Goal: Task Accomplishment & Management: Use online tool/utility

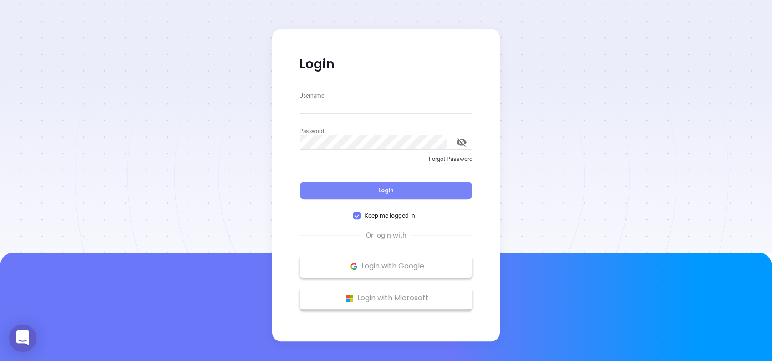
type input "[PERSON_NAME][EMAIL_ADDRESS][DOMAIN_NAME]"
click at [390, 194] on button "Login" at bounding box center [386, 190] width 173 height 17
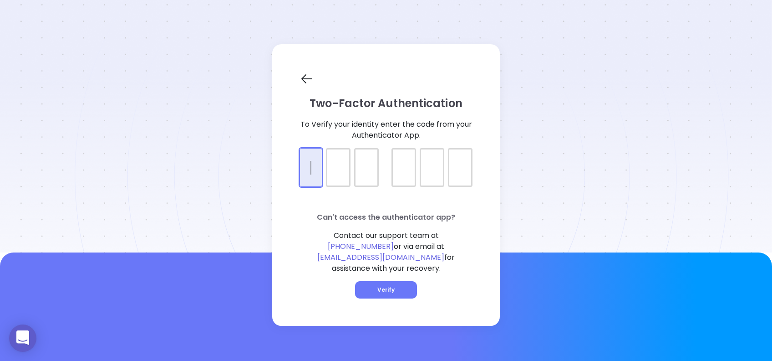
click at [310, 171] on div at bounding box center [386, 159] width 173 height 23
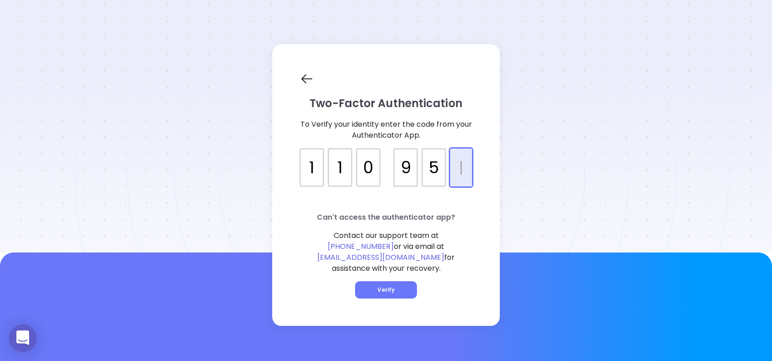
type input "110954"
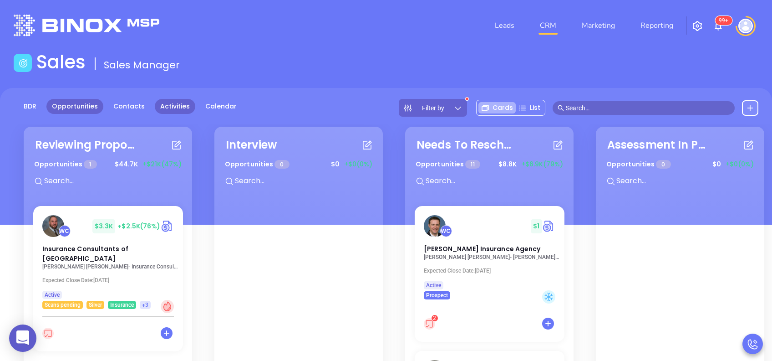
click at [165, 107] on link "Activities" at bounding box center [175, 106] width 41 height 15
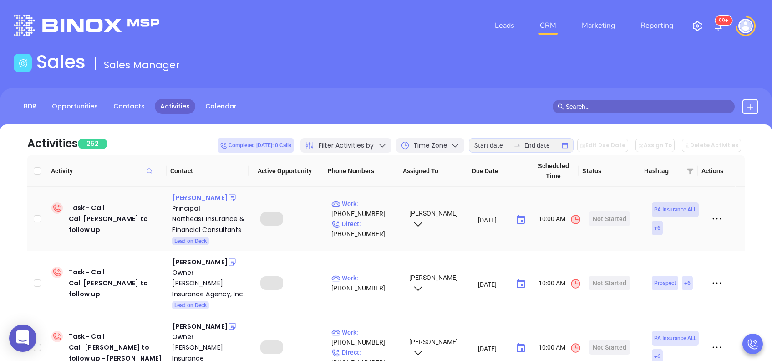
click at [203, 196] on div "Anthony Dileo" at bounding box center [199, 197] width 55 height 11
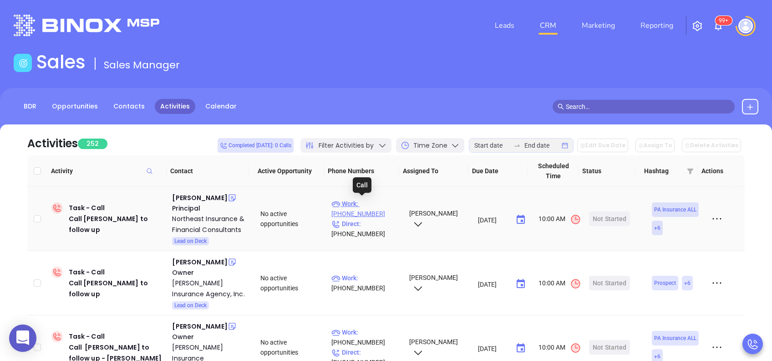
click at [364, 203] on p "Work : (570) 344-5150" at bounding box center [366, 209] width 69 height 20
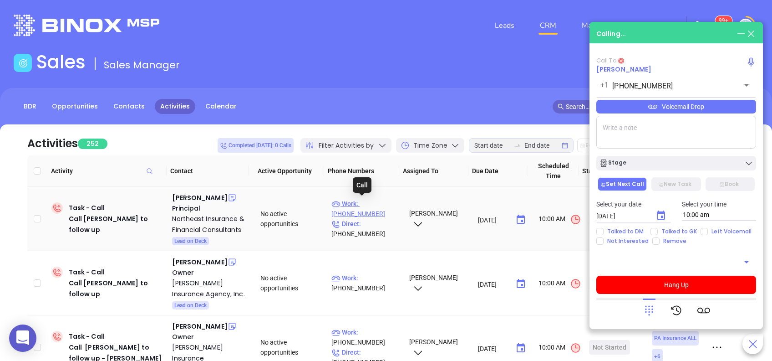
type input "(570) 344-5150"
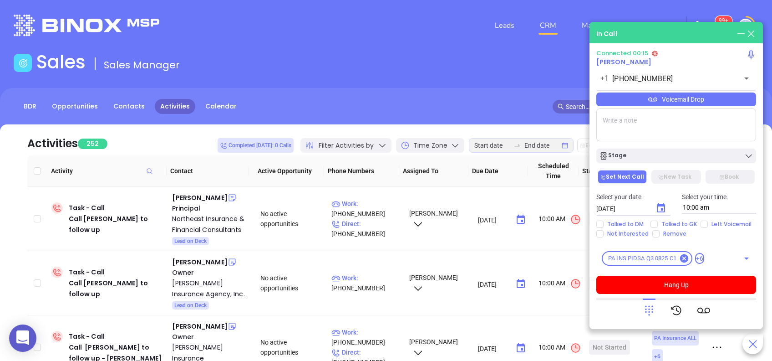
click at [648, 307] on icon at bounding box center [649, 310] width 13 height 13
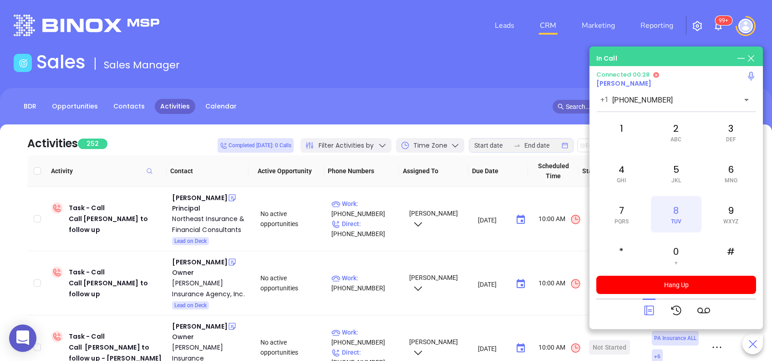
click at [678, 209] on div "8 TUV" at bounding box center [676, 214] width 50 height 36
click at [650, 309] on icon at bounding box center [649, 310] width 13 height 13
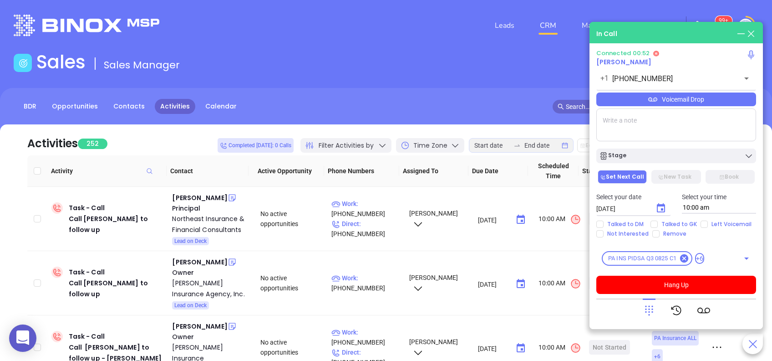
click at [686, 101] on div "Voicemail Drop" at bounding box center [677, 99] width 160 height 14
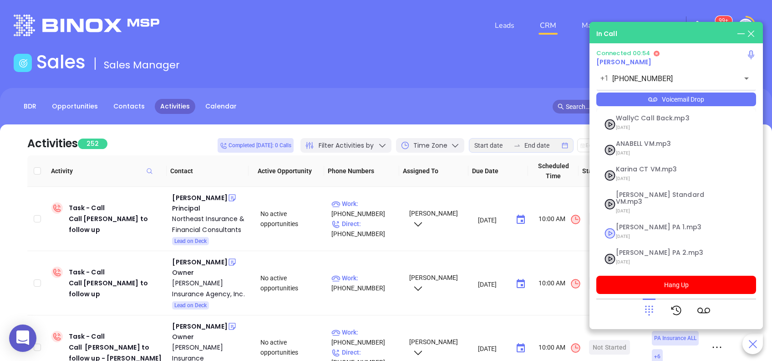
click at [642, 224] on span "[PERSON_NAME] PA 1.mp3" at bounding box center [665, 227] width 98 height 7
checkbox input "true"
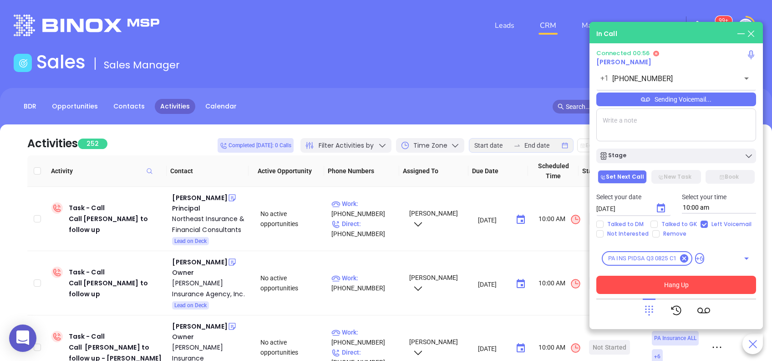
click at [671, 283] on button "Hang Up" at bounding box center [677, 285] width 160 height 18
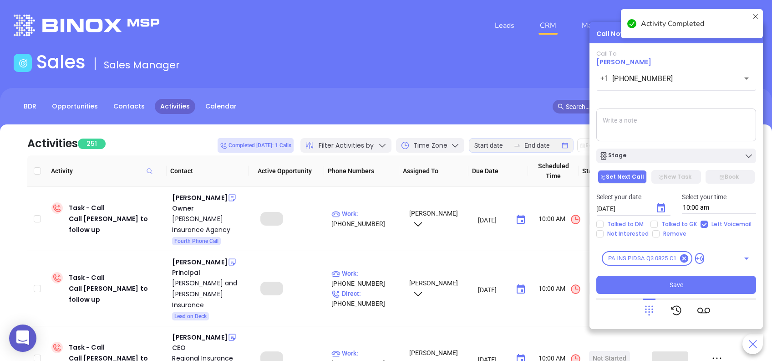
click at [656, 207] on icon "Choose date, selected date is Aug 29, 2025" at bounding box center [661, 208] width 11 height 11
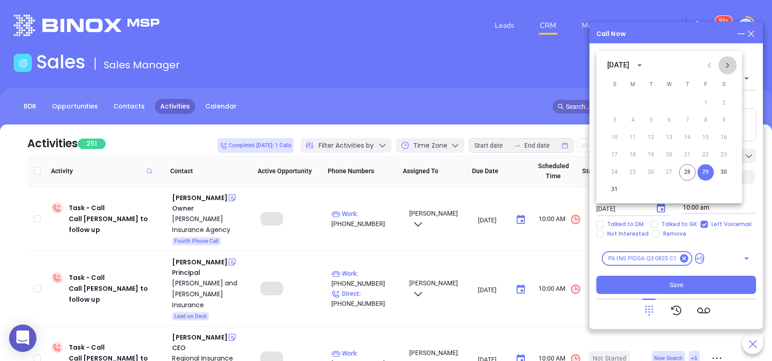
click at [728, 69] on icon "Next month" at bounding box center [727, 65] width 11 height 11
click at [653, 102] on button "2" at bounding box center [651, 103] width 16 height 16
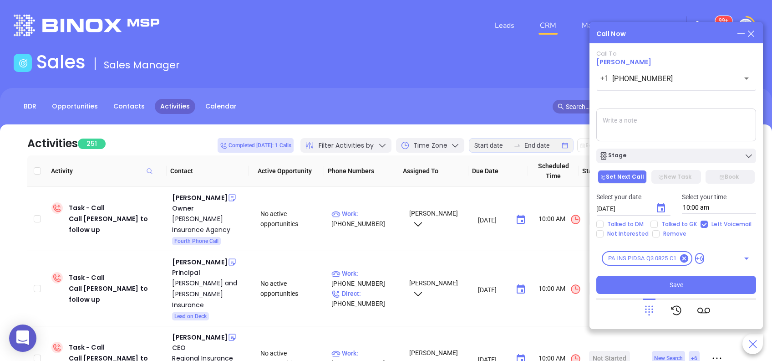
type input "[DATE]"
click at [663, 282] on button "Save" at bounding box center [677, 285] width 160 height 18
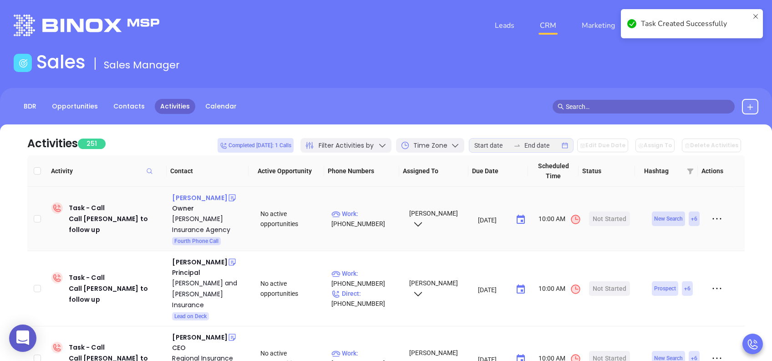
click at [191, 198] on div "Chris Quinn" at bounding box center [199, 197] width 55 height 11
click at [371, 212] on p "Work : (610) 543-3800" at bounding box center [366, 219] width 69 height 20
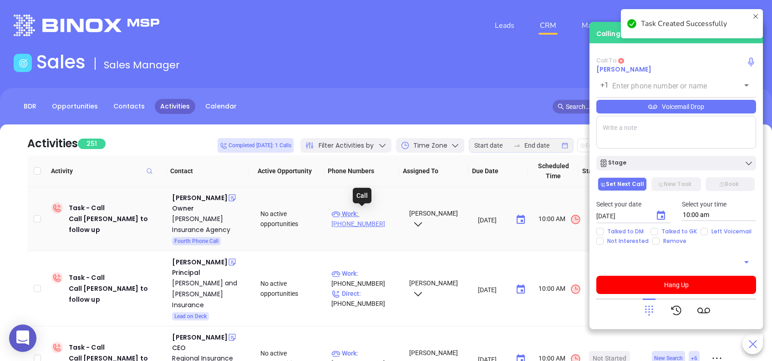
type input "(610) 543-3800"
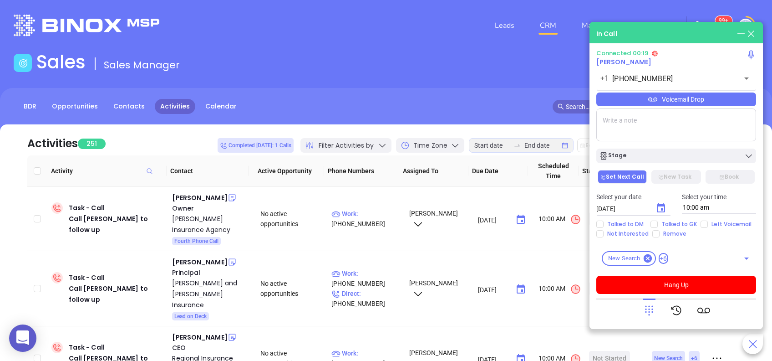
click at [650, 317] on div at bounding box center [649, 310] width 13 height 24
click at [647, 308] on icon at bounding box center [649, 310] width 13 height 13
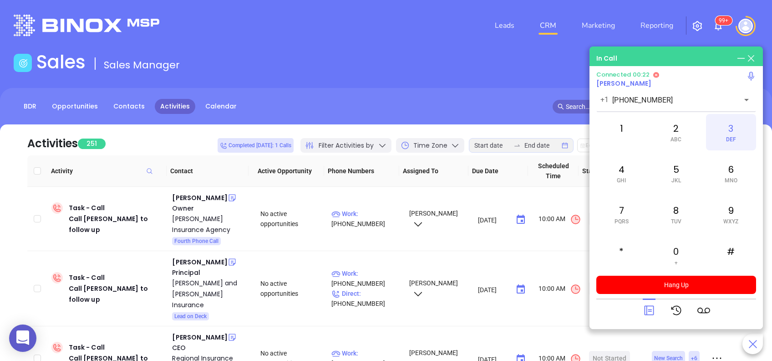
click at [737, 128] on div "3 DEF" at bounding box center [731, 132] width 50 height 36
click at [619, 175] on div "4 GHI" at bounding box center [622, 173] width 50 height 36
click at [653, 305] on icon at bounding box center [649, 310] width 13 height 13
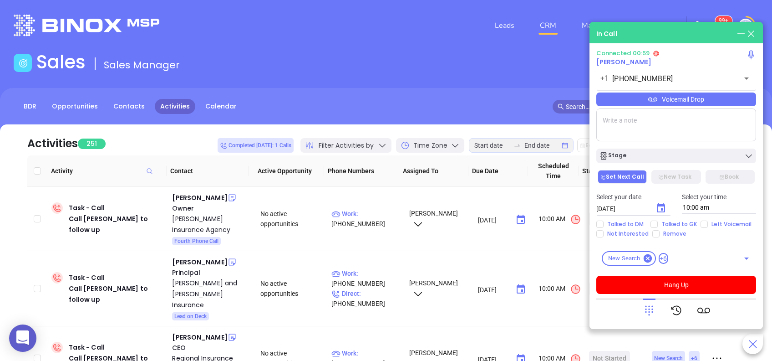
click at [685, 99] on div "Voicemail Drop" at bounding box center [677, 99] width 160 height 14
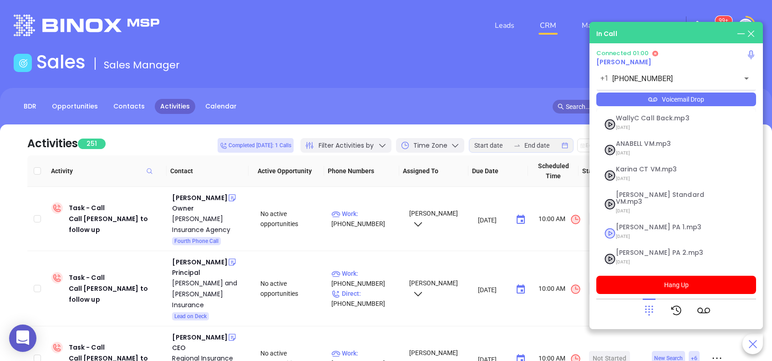
click at [663, 224] on span "Vicky PA 1.mp3" at bounding box center [665, 227] width 98 height 7
checkbox input "true"
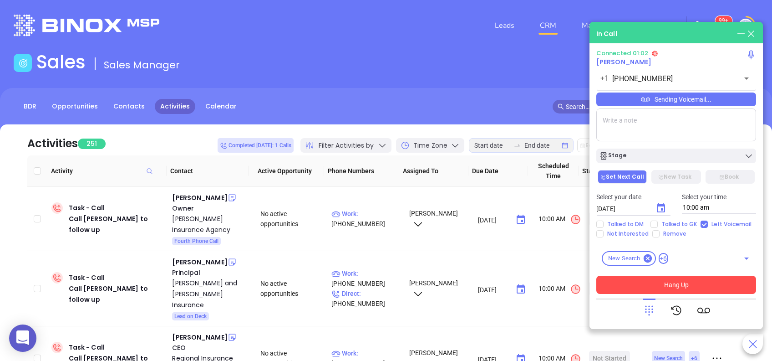
click at [641, 288] on button "Hang Up" at bounding box center [677, 285] width 160 height 18
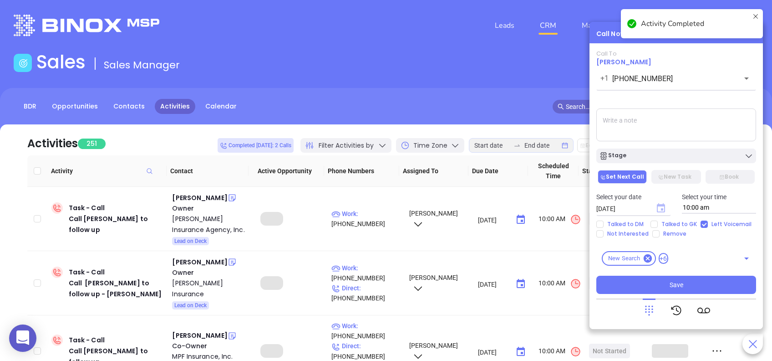
click at [663, 206] on icon "Choose date, selected date is Aug 29, 2025" at bounding box center [661, 207] width 8 height 9
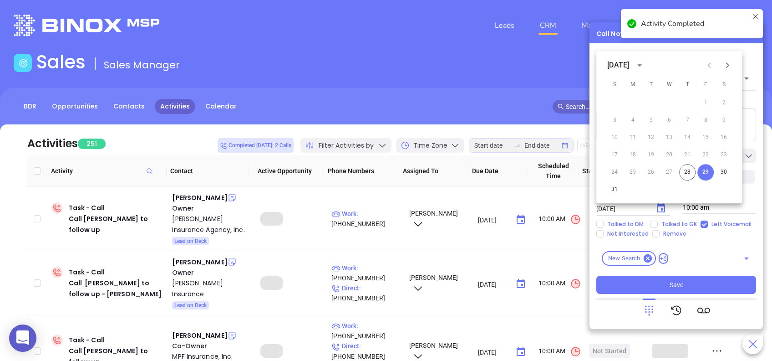
click at [727, 66] on icon "Next month" at bounding box center [727, 65] width 11 height 11
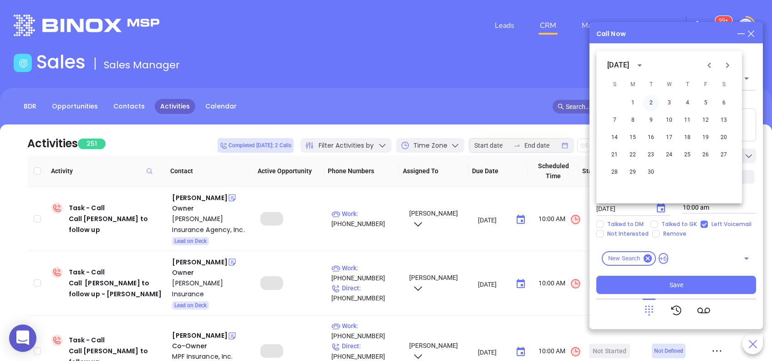
click at [650, 104] on button "2" at bounding box center [651, 103] width 16 height 16
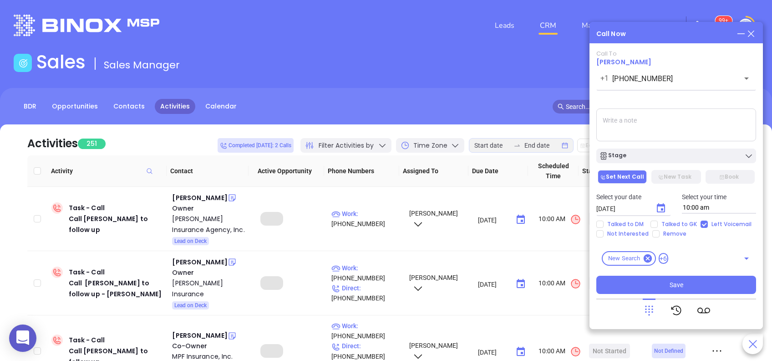
type input "09/02/2025"
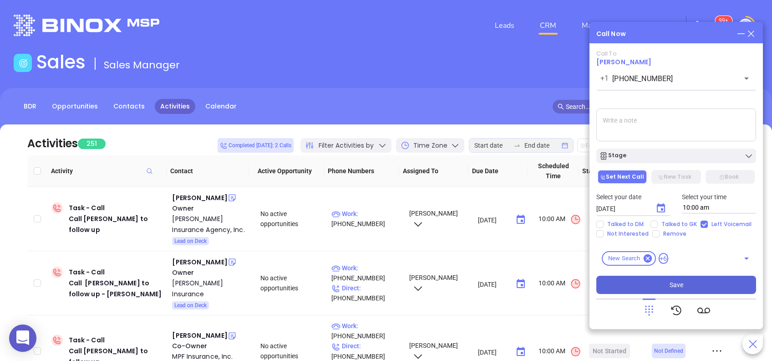
click at [680, 282] on span "Save" at bounding box center [677, 285] width 14 height 10
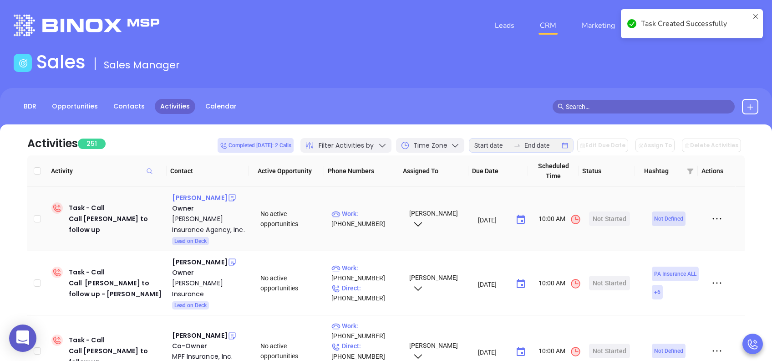
click at [197, 195] on div "Brian Benner" at bounding box center [199, 197] width 55 height 11
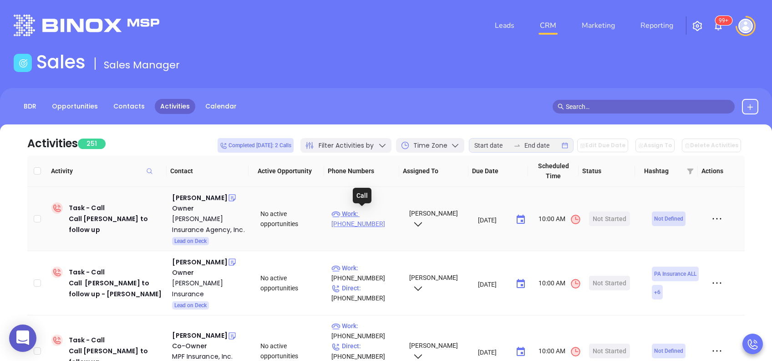
click at [380, 216] on p "Work : (215) 538-1865" at bounding box center [366, 219] width 69 height 20
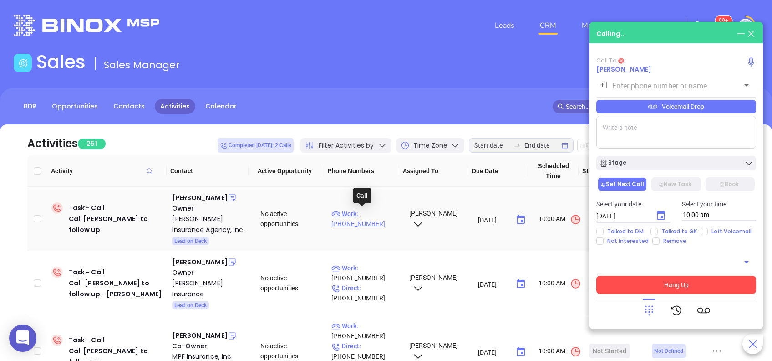
type input "(215) 538-1865"
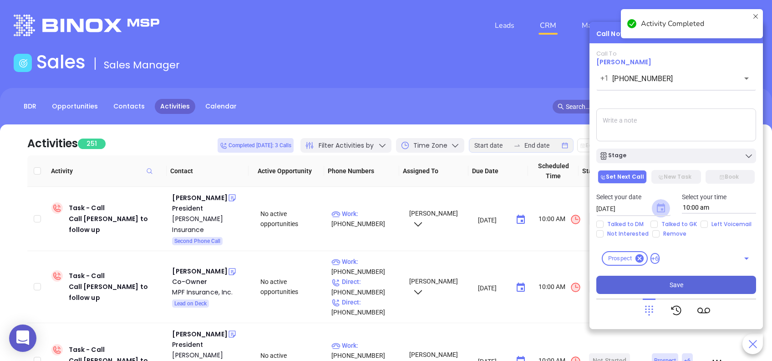
click at [662, 205] on icon "Choose date, selected date is Aug 29, 2025" at bounding box center [661, 207] width 8 height 9
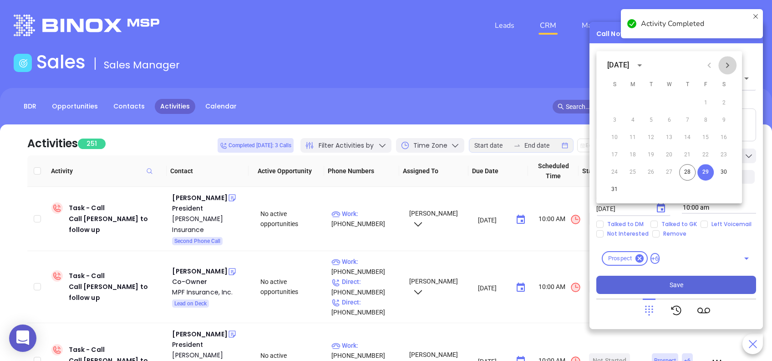
click at [729, 71] on button "Next month" at bounding box center [728, 65] width 18 height 18
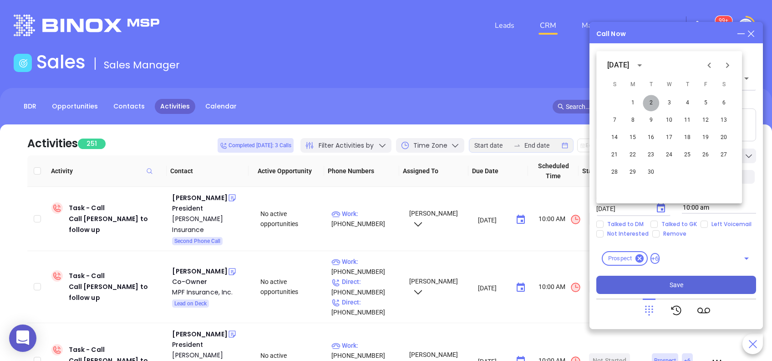
click at [653, 105] on button "2" at bounding box center [651, 103] width 16 height 16
type input "09/02/2025"
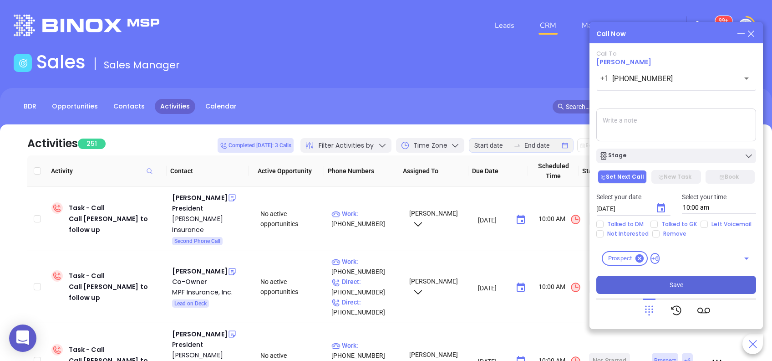
click at [654, 220] on div "Select your date 09/02/2025 ​ Select your time 10:00 am" at bounding box center [676, 203] width 171 height 36
click at [654, 223] on input "Talked to GK" at bounding box center [654, 223] width 7 height 7
checkbox input "true"
click at [681, 280] on span "Save" at bounding box center [677, 285] width 14 height 10
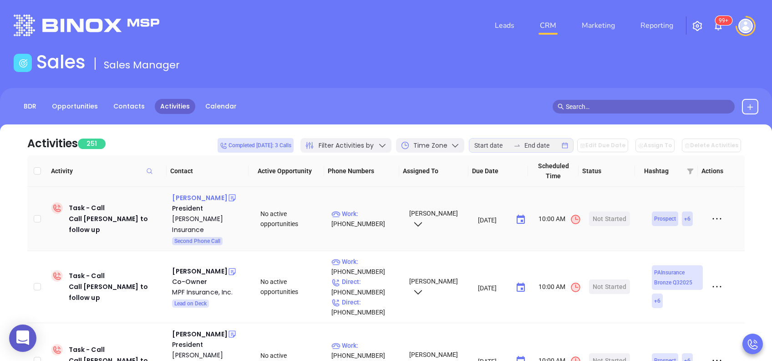
click at [195, 197] on div "Jeffrey Howard" at bounding box center [199, 197] width 55 height 11
click at [354, 218] on p "Work : (724) 283-8181" at bounding box center [366, 219] width 69 height 20
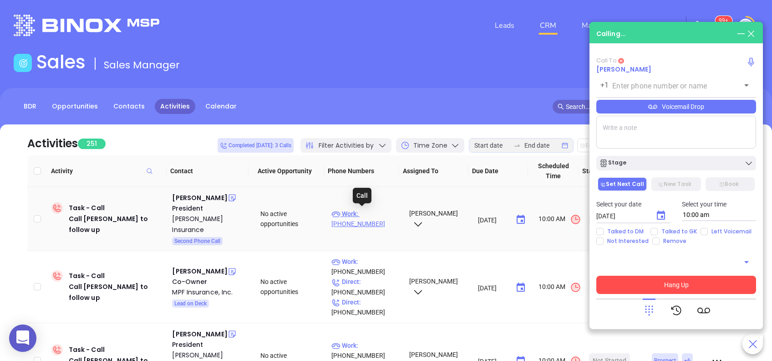
type input "(724) 283-8181"
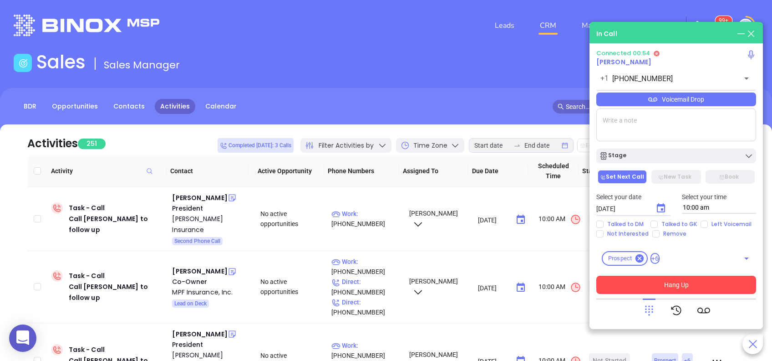
click at [701, 102] on div "Voicemail Drop" at bounding box center [677, 99] width 160 height 14
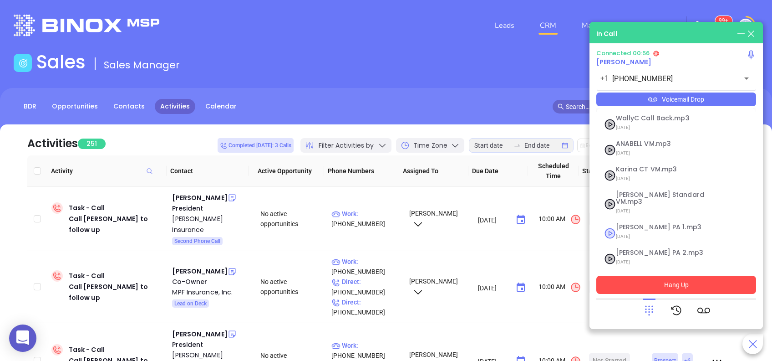
click at [652, 230] on span "07/18/2025" at bounding box center [665, 236] width 98 height 12
checkbox input "true"
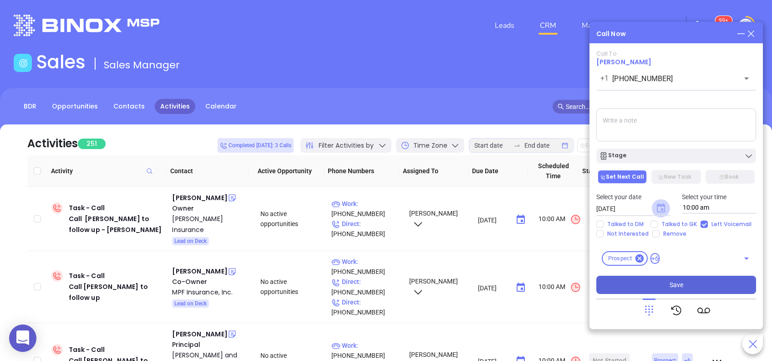
click at [662, 205] on icon "Choose date, selected date is Aug 29, 2025" at bounding box center [661, 207] width 8 height 9
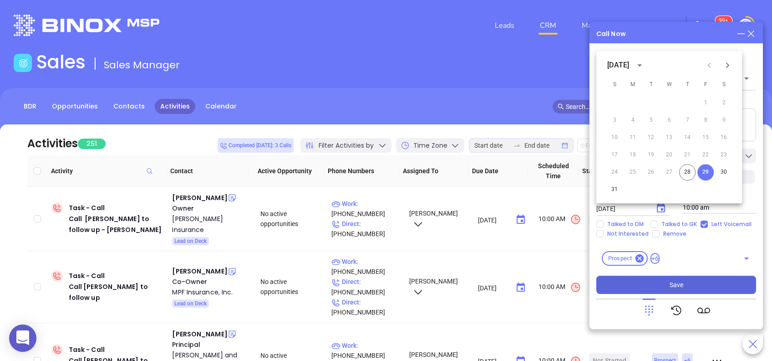
click at [729, 69] on icon "Next month" at bounding box center [727, 65] width 11 height 11
click at [651, 102] on button "2" at bounding box center [651, 103] width 16 height 16
type input "09/02/2025"
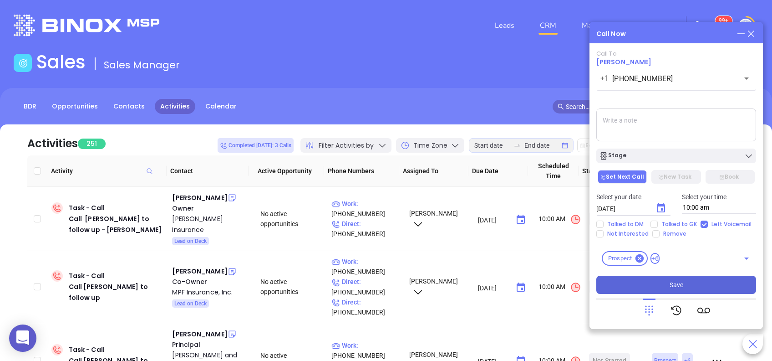
click at [677, 285] on span "Save" at bounding box center [677, 285] width 14 height 10
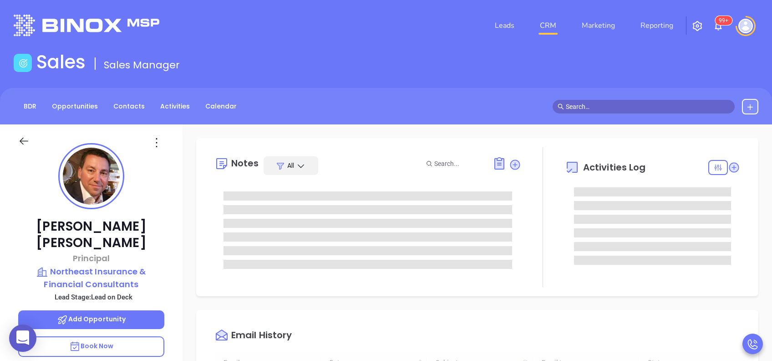
type input "[DATE]"
type input "[PERSON_NAME]"
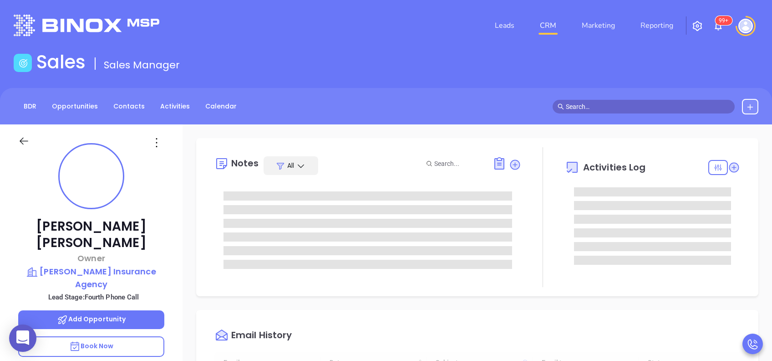
type input "[DATE]"
type input "[PERSON_NAME]"
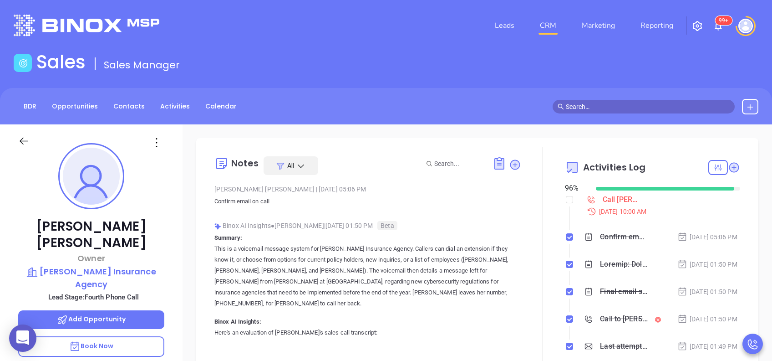
click at [162, 182] on div "Chris Quinn Owner Quinn Insurance Agency Lead Stage: Fourth Phone Call Add Oppo…" at bounding box center [91, 349] width 183 height 451
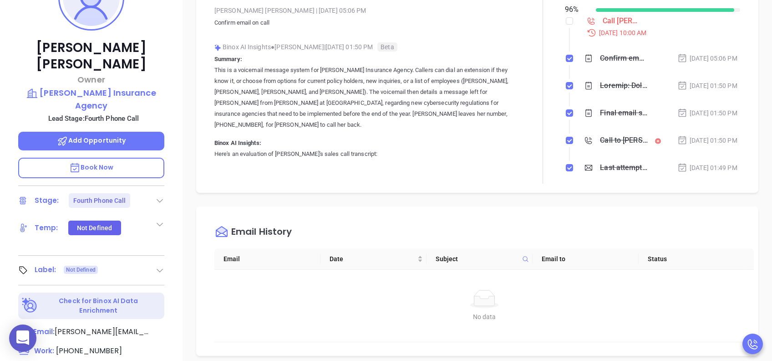
scroll to position [194, 0]
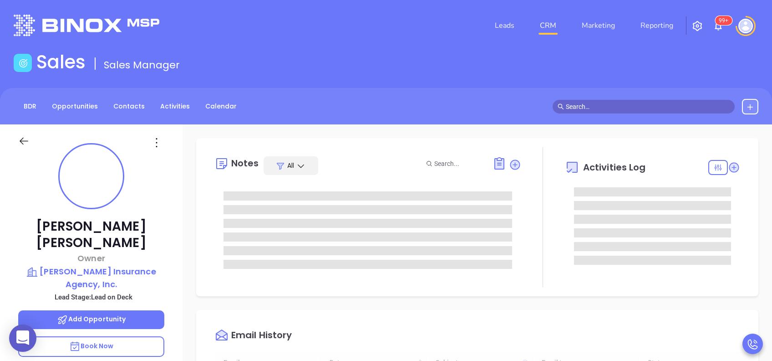
type input "[DATE]"
type input "[PERSON_NAME]"
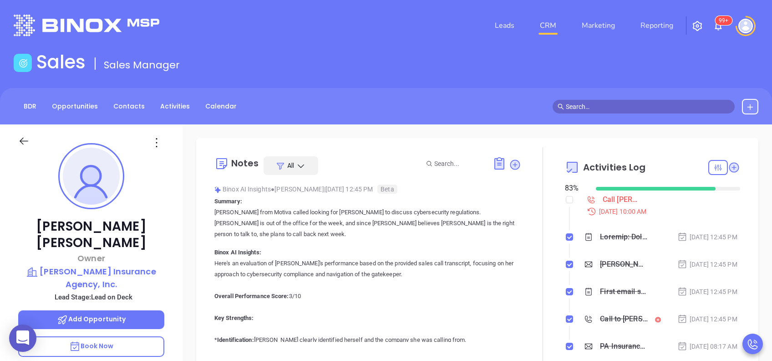
click at [176, 222] on div "Brian Benner Owner Warren Weiss Insurance Agency, Inc. Lead Stage: Lead on Deck…" at bounding box center [91, 349] width 183 height 451
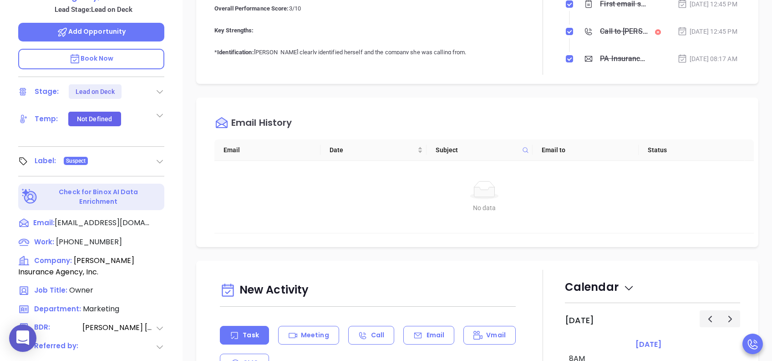
scroll to position [292, 0]
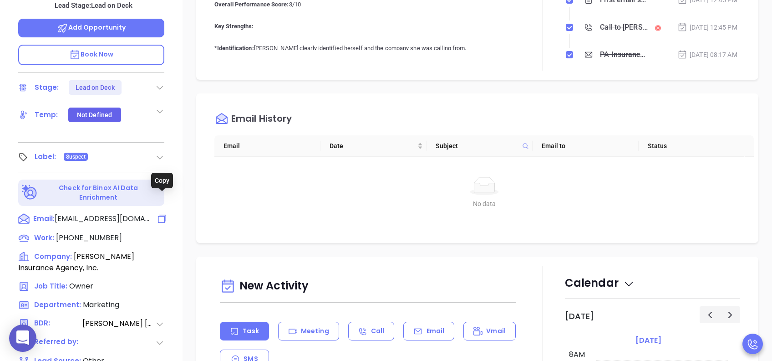
click at [161, 213] on icon at bounding box center [162, 218] width 11 height 11
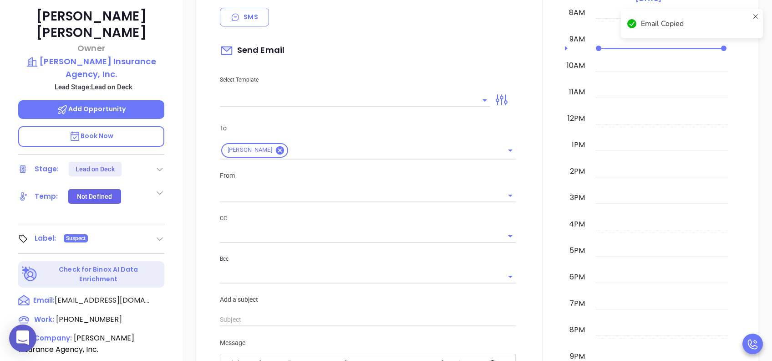
scroll to position [124, 0]
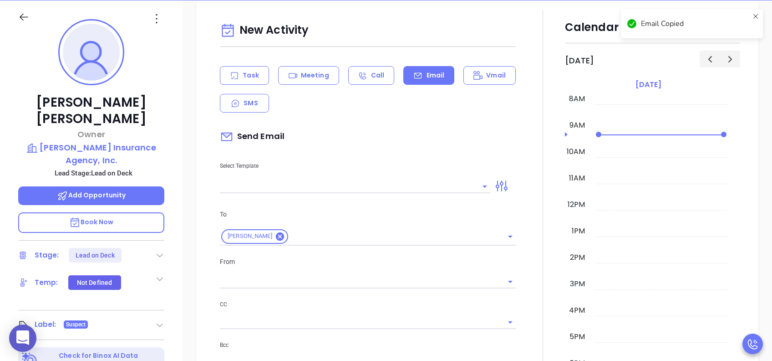
click at [279, 181] on input "text" at bounding box center [348, 185] width 257 height 13
type input "[PERSON_NAME]"
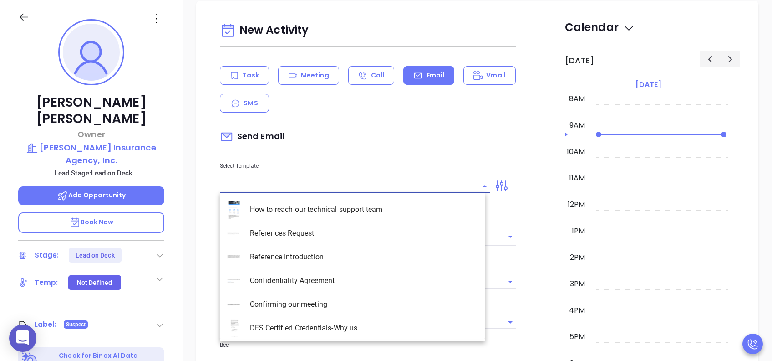
paste input "bbenner@weissagency.com"
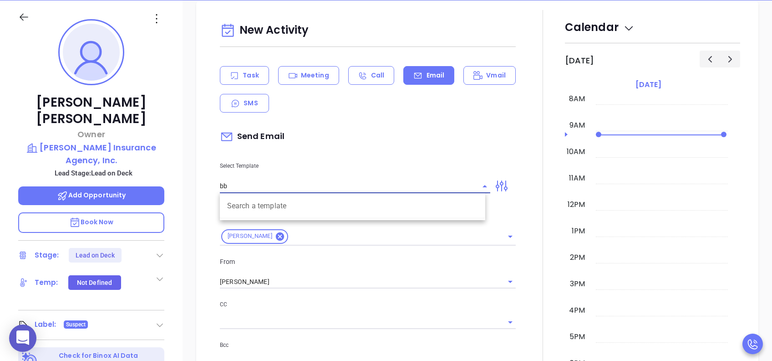
type input "b"
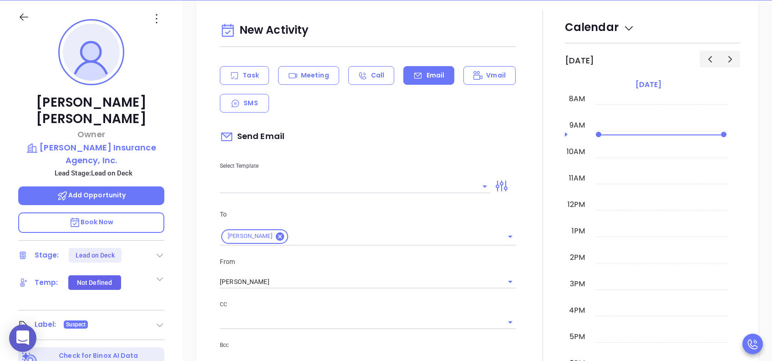
click at [342, 139] on div "Send Email" at bounding box center [368, 136] width 296 height 21
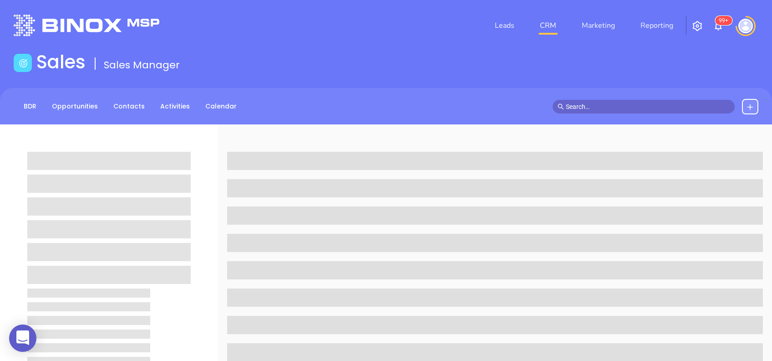
scroll to position [194, 0]
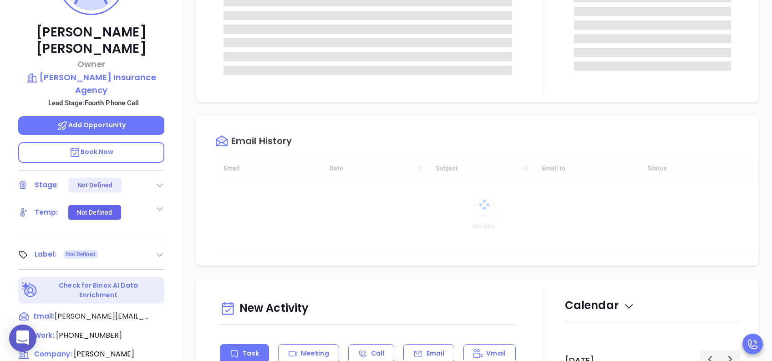
type input "[DATE]"
type input "[PERSON_NAME]"
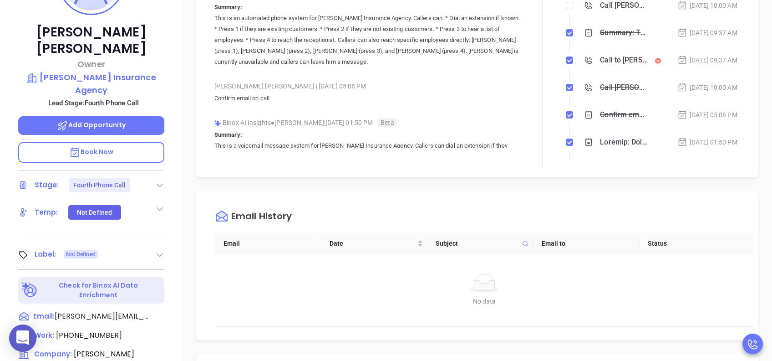
click at [542, 84] on div at bounding box center [544, 60] width 44 height 215
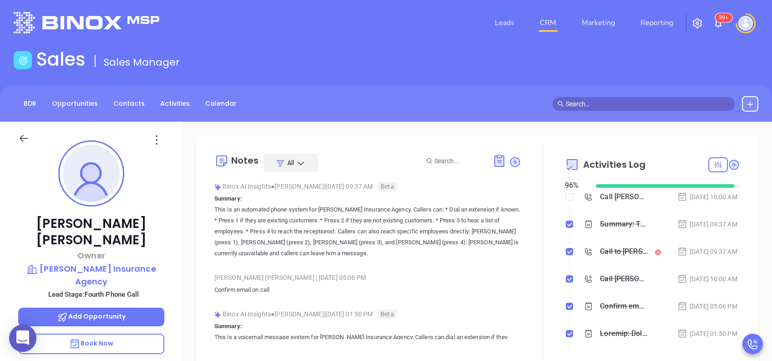
scroll to position [0, 0]
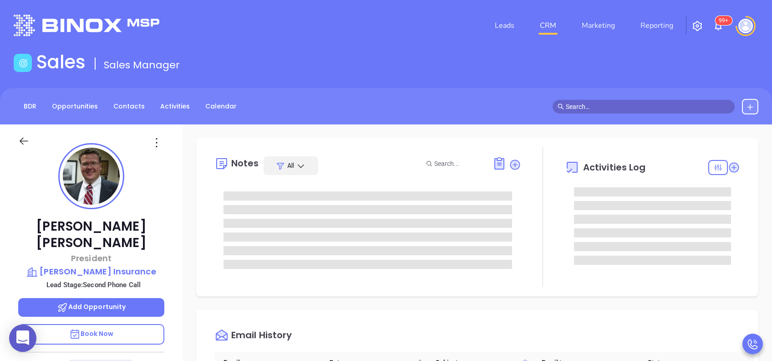
type input "[PERSON_NAME]"
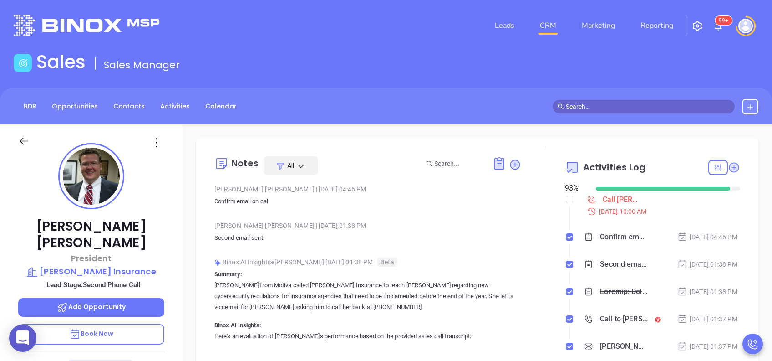
scroll to position [211, 0]
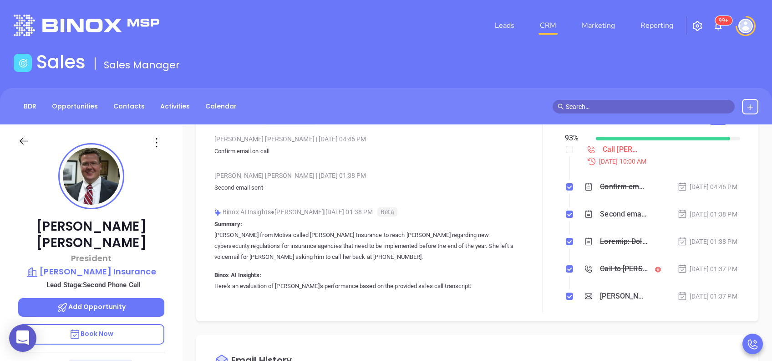
scroll to position [73, 0]
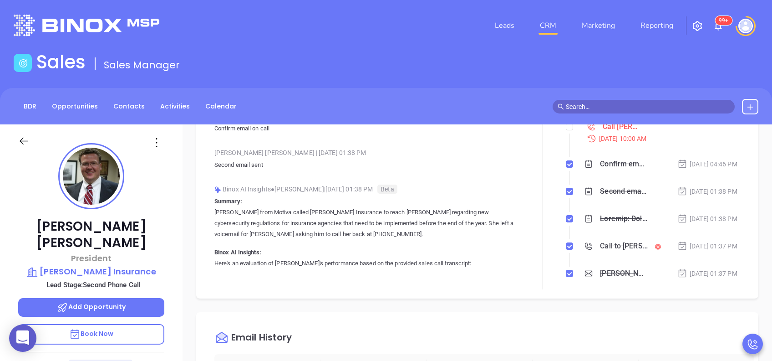
click at [168, 197] on div "Jeffrey Howard President C.W. Howard Insurance Lead Stage: Second Phone Call Ad…" at bounding box center [91, 349] width 183 height 451
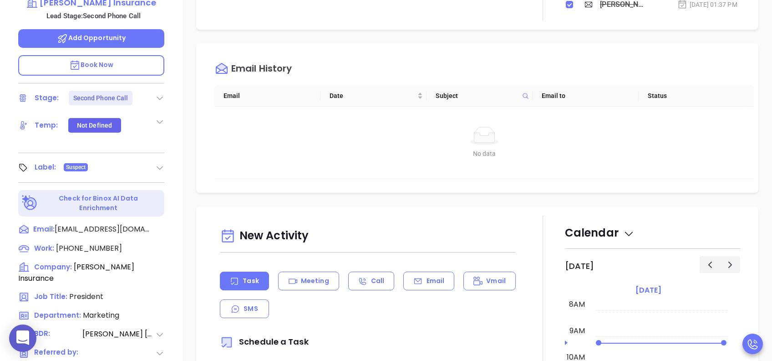
scroll to position [292, 0]
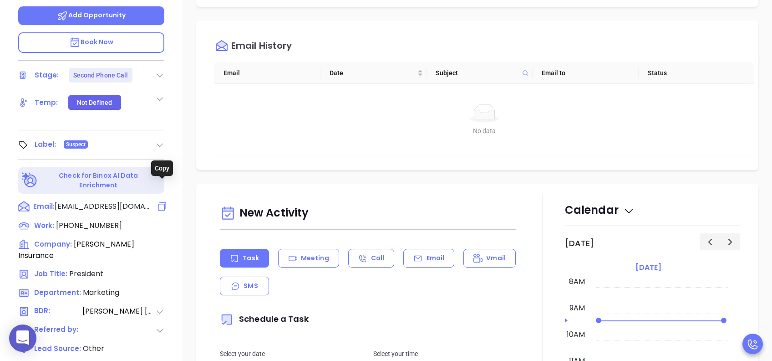
click at [163, 201] on icon at bounding box center [162, 206] width 11 height 11
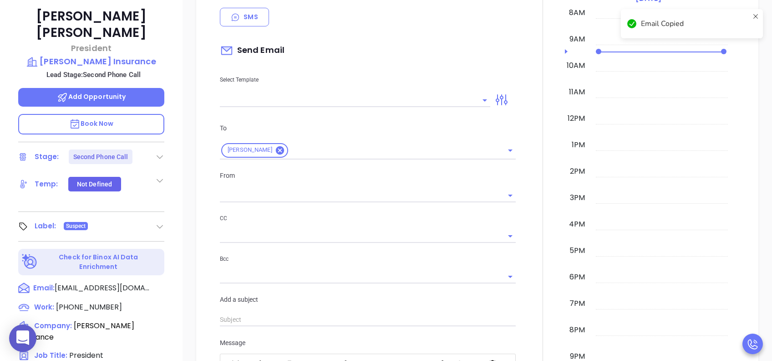
scroll to position [124, 0]
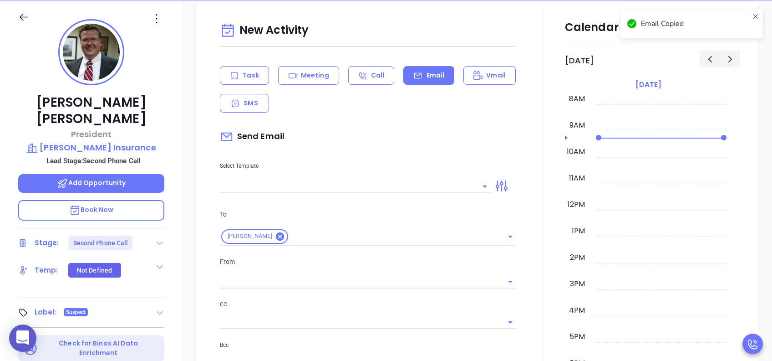
type input "[PERSON_NAME]"
click at [261, 178] on div at bounding box center [355, 185] width 271 height 15
paste input "jhoward@howardinsurance.com"
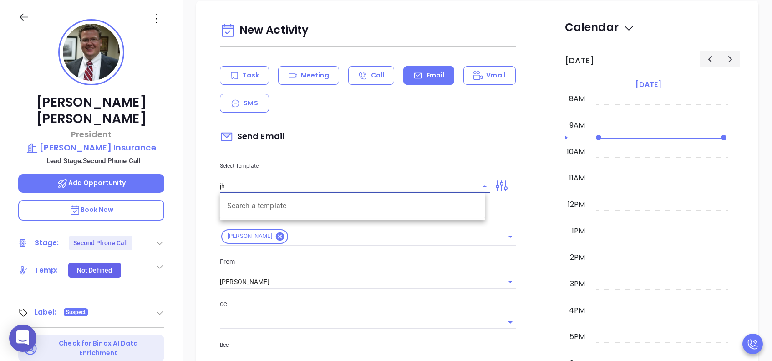
type input "j"
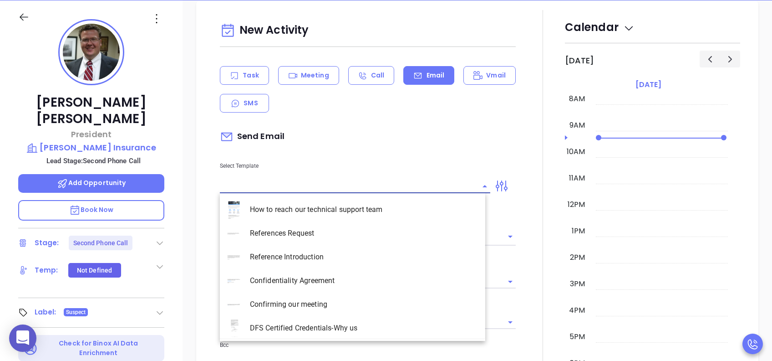
drag, startPoint x: 311, startPoint y: 214, endPoint x: 346, endPoint y: 152, distance: 71.0
click at [346, 152] on div "Select Template How to reach our technical support team References Request Refe…" at bounding box center [355, 170] width 281 height 46
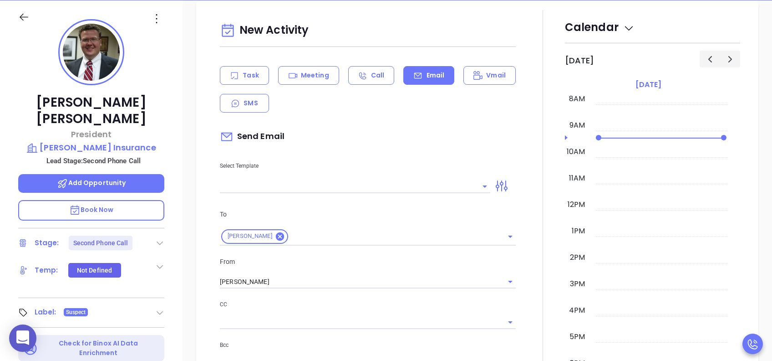
click at [346, 152] on div "Select Template" at bounding box center [355, 170] width 281 height 46
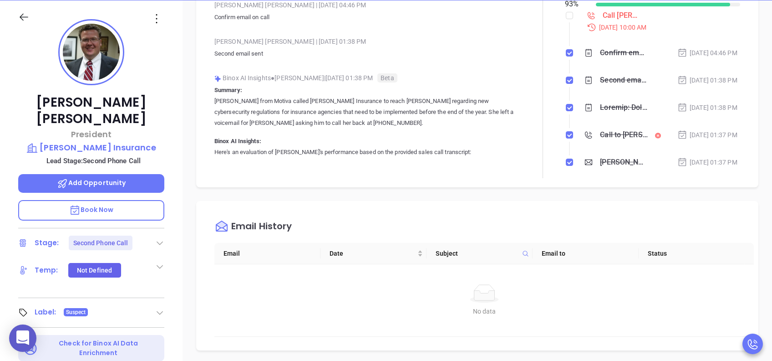
scroll to position [0, 0]
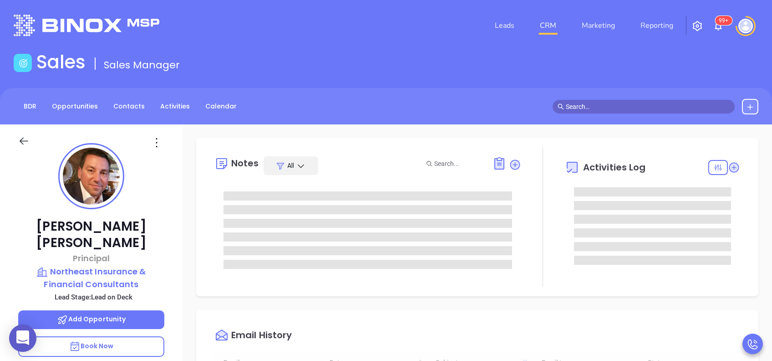
scroll to position [211, 0]
type input "[PERSON_NAME]"
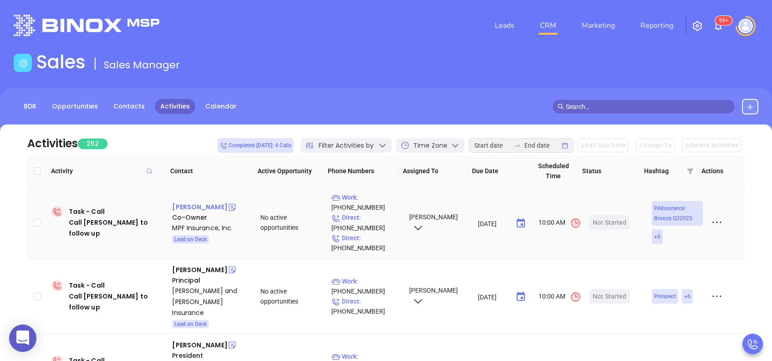
click at [178, 208] on div "[PERSON_NAME]" at bounding box center [199, 206] width 55 height 11
click at [371, 196] on p "Work : (412) 741-3587" at bounding box center [366, 202] width 69 height 20
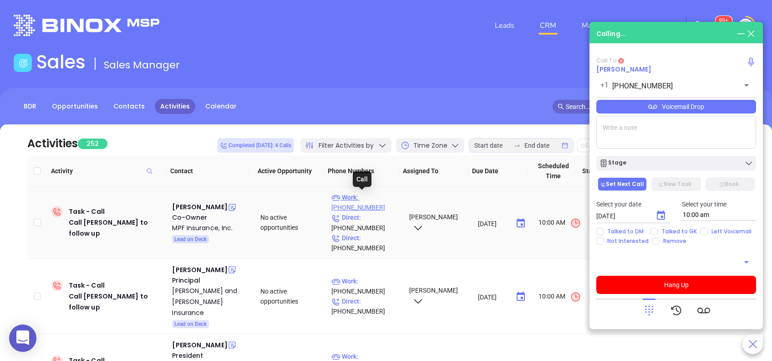
type input "[PHONE_NUMBER]"
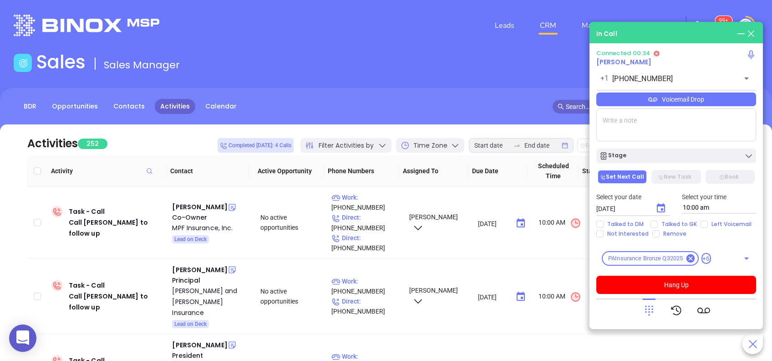
click at [700, 99] on div "Voicemail Drop" at bounding box center [677, 99] width 160 height 14
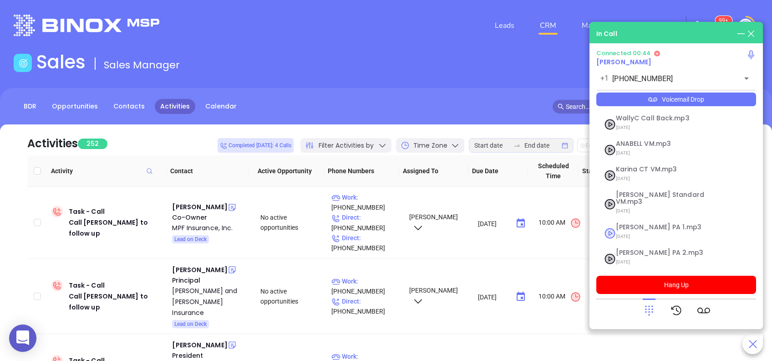
click at [655, 230] on span "07/18/2025" at bounding box center [665, 236] width 98 height 12
checkbox input "true"
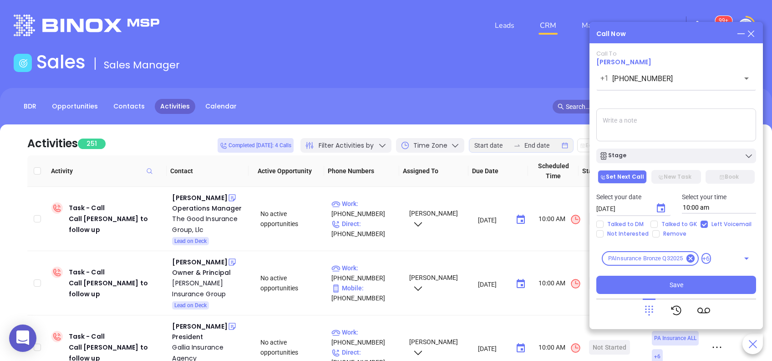
click at [660, 207] on icon "Choose date, selected date is Aug 29, 2025" at bounding box center [661, 208] width 11 height 11
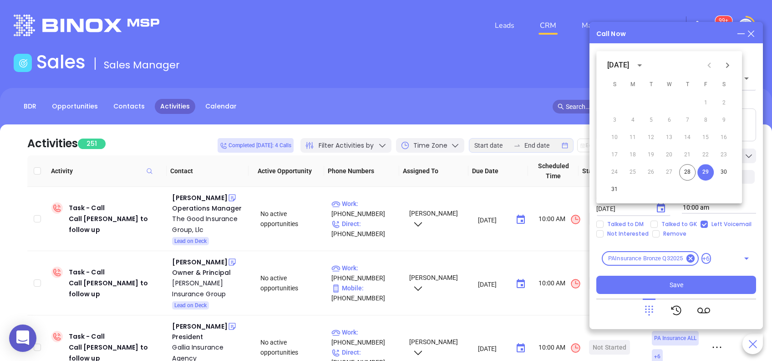
click at [731, 66] on icon "Next month" at bounding box center [727, 65] width 11 height 11
click at [651, 104] on button "2" at bounding box center [651, 103] width 16 height 16
type input "09/02/2025"
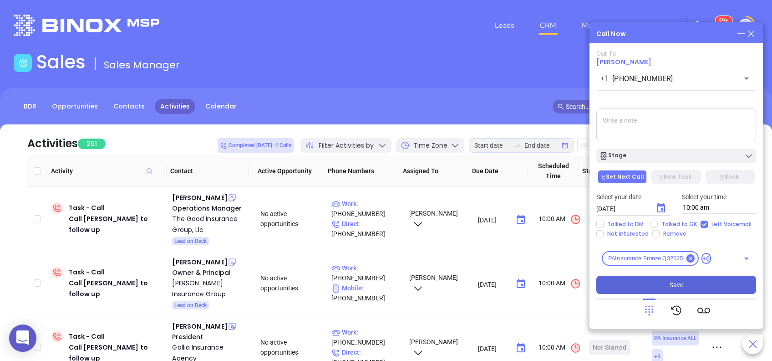
click at [674, 284] on span "Save" at bounding box center [677, 285] width 14 height 10
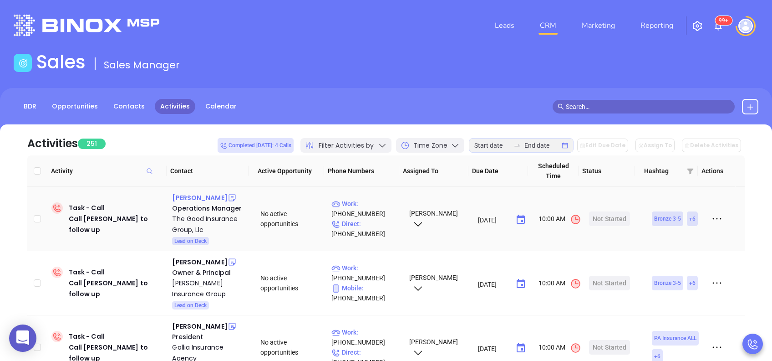
click at [182, 202] on div "Paula Good" at bounding box center [199, 197] width 55 height 11
click at [369, 205] on p "Work : (570) 213-3367" at bounding box center [366, 209] width 69 height 20
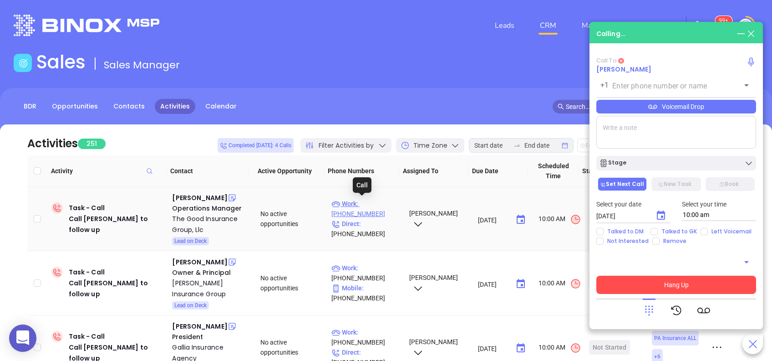
type input "(570) 213-3367"
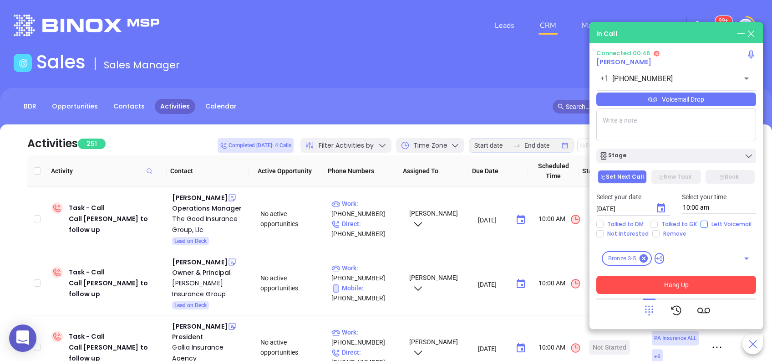
click at [701, 226] on input "Left Voicemail" at bounding box center [704, 223] width 7 height 7
checkbox input "true"
click at [671, 284] on button "Hang Up" at bounding box center [677, 285] width 160 height 18
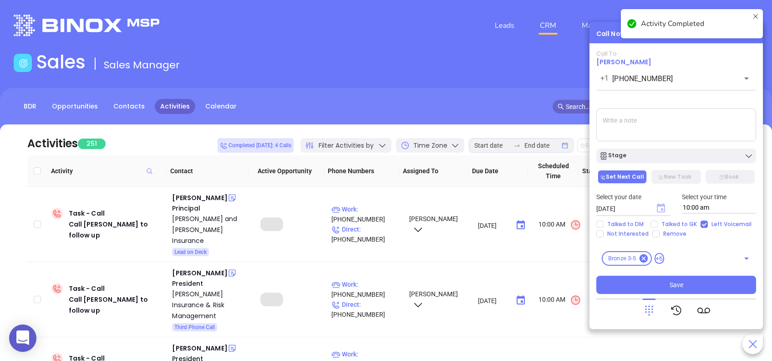
click at [660, 204] on icon "Choose date, selected date is Aug 29, 2025" at bounding box center [661, 207] width 8 height 9
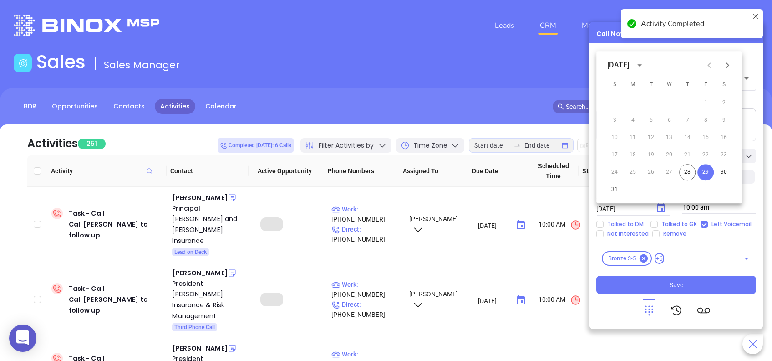
click at [729, 61] on icon "Next month" at bounding box center [727, 65] width 11 height 11
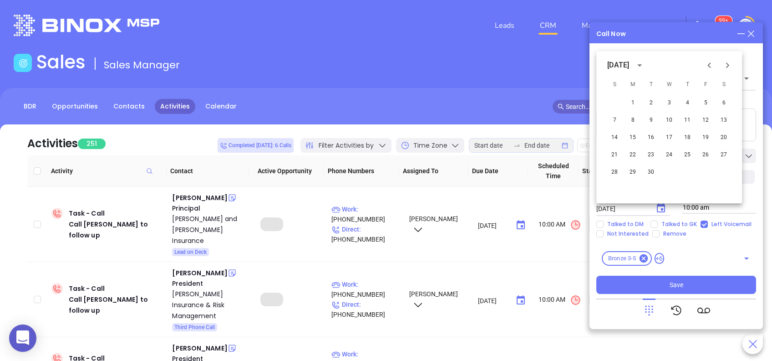
click at [653, 111] on div "1 2 3 4 5 6 7 8 9 10 11 12 13 14 15 16 17 18 19 20 21 22 23 24 25 26 27 28 29 30" at bounding box center [670, 137] width 146 height 87
click at [652, 105] on button "2" at bounding box center [651, 103] width 16 height 16
type input "09/02/2025"
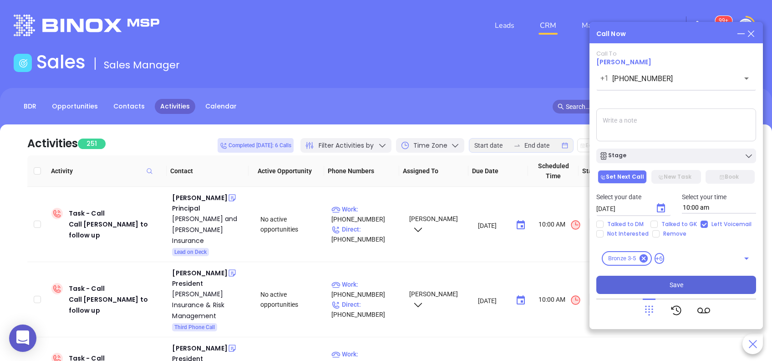
click at [692, 284] on button "Save" at bounding box center [677, 285] width 160 height 18
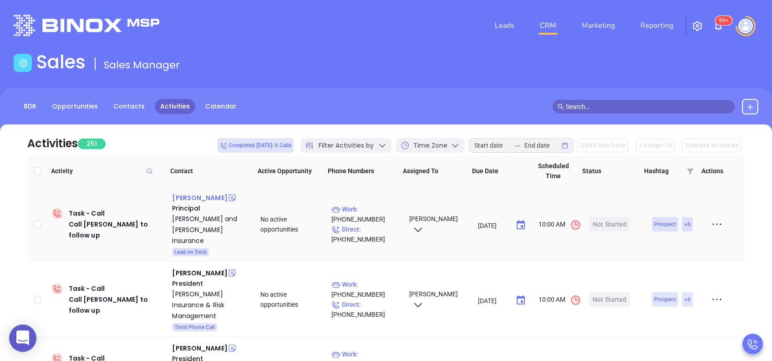
click at [178, 198] on div "Sean Coleman" at bounding box center [199, 197] width 55 height 11
click at [373, 204] on p "Work : (814) 455-8434" at bounding box center [366, 214] width 69 height 20
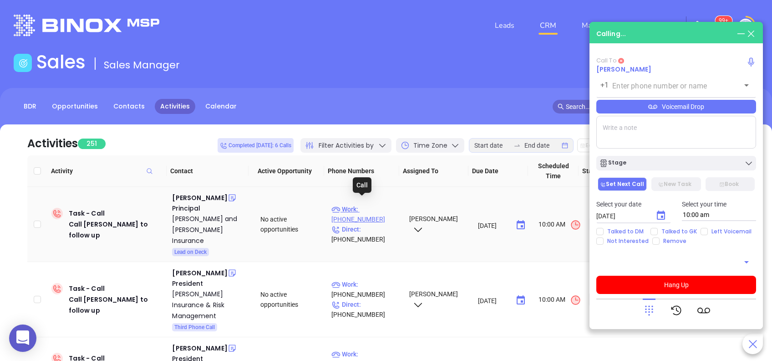
type input "(814) 455-8434"
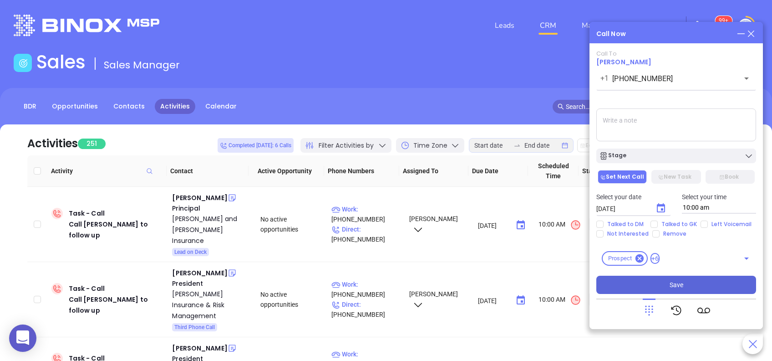
click at [694, 281] on button "Save" at bounding box center [677, 285] width 160 height 18
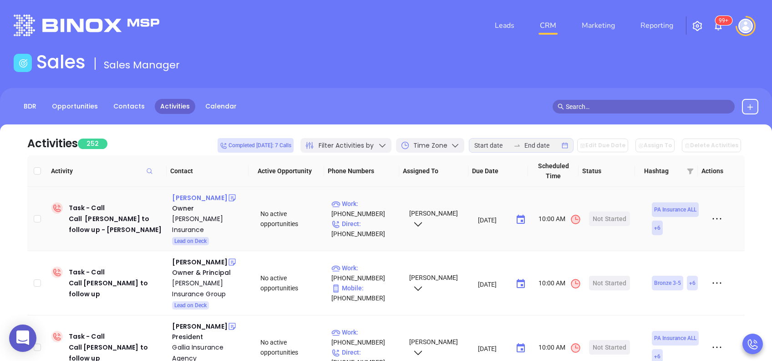
click at [187, 195] on div "George Fox" at bounding box center [199, 197] width 55 height 11
click at [373, 199] on p "Work : (814) 438-7606" at bounding box center [366, 209] width 69 height 20
type input "(814) 438-7606"
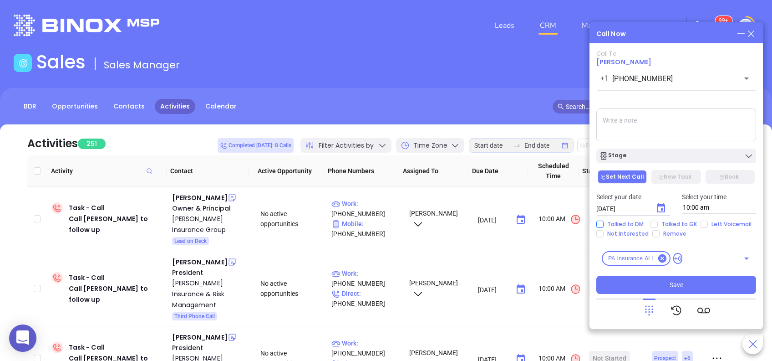
click at [601, 225] on input "Talked to DM" at bounding box center [600, 223] width 7 height 7
checkbox input "true"
click at [601, 232] on input "Not Interested" at bounding box center [600, 233] width 7 height 7
checkbox input "true"
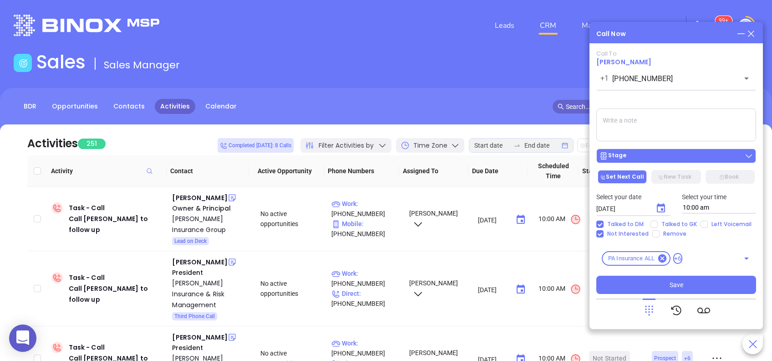
click at [633, 157] on div "Stage" at bounding box center [676, 155] width 154 height 9
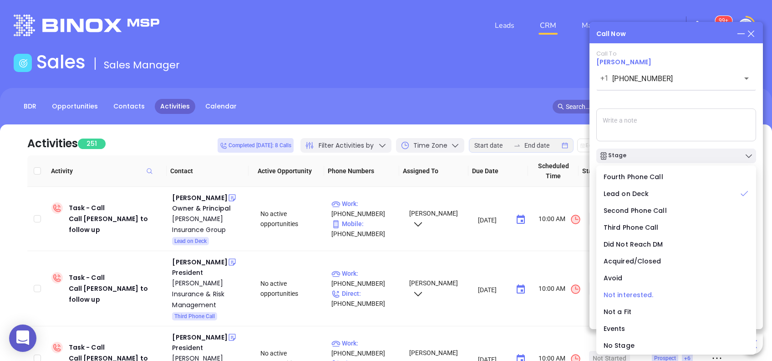
click at [633, 299] on div "Not interested." at bounding box center [676, 295] width 145 height 10
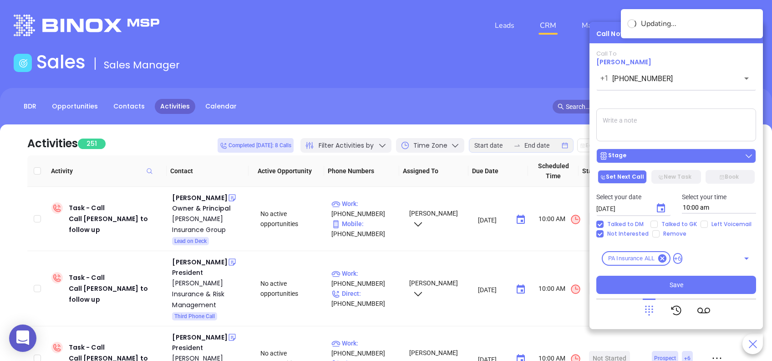
click at [665, 149] on button "Stage" at bounding box center [677, 155] width 160 height 15
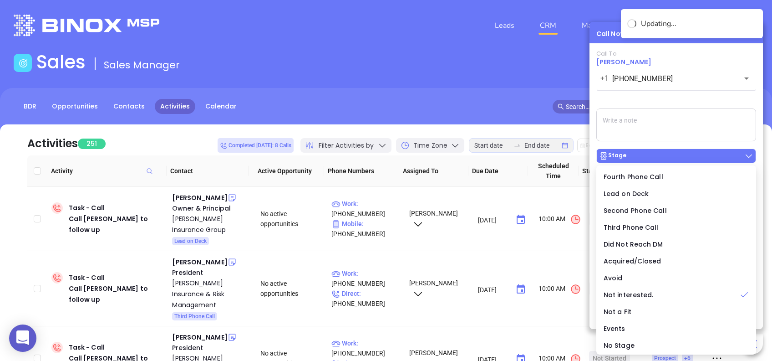
click at [665, 149] on button "Stage" at bounding box center [677, 155] width 160 height 15
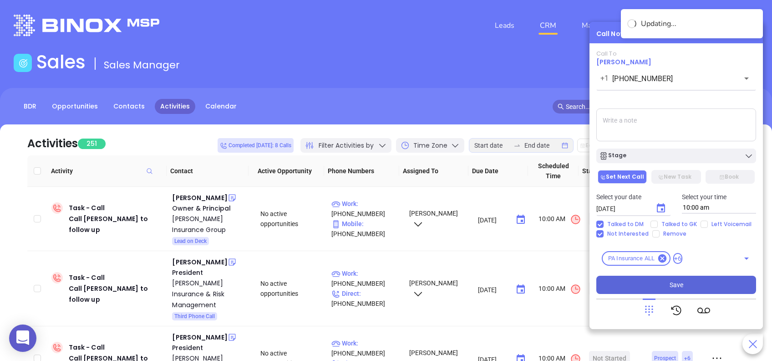
click at [649, 281] on button "Save" at bounding box center [677, 285] width 160 height 18
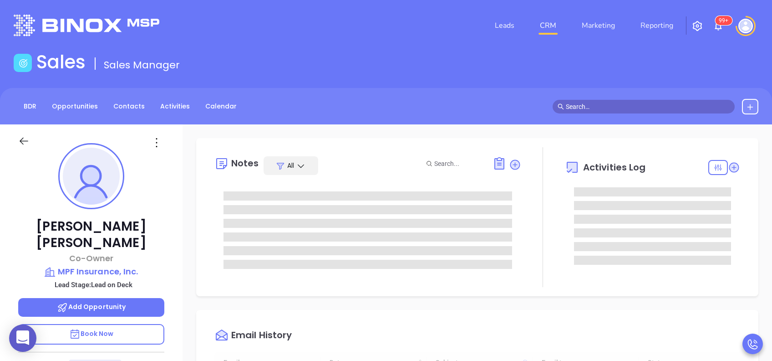
type input "[DATE]"
type input "[PERSON_NAME]"
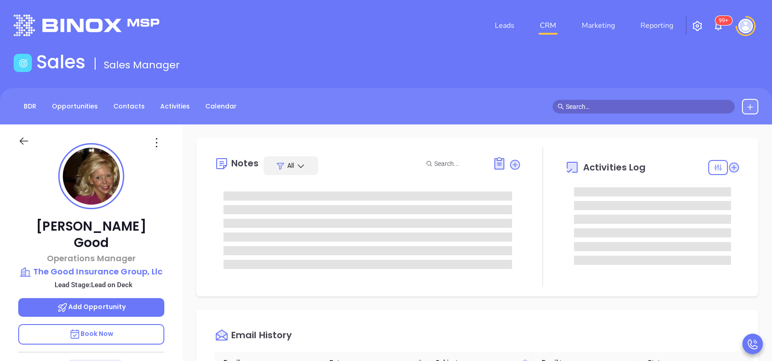
scroll to position [211, 0]
type input "[PERSON_NAME]"
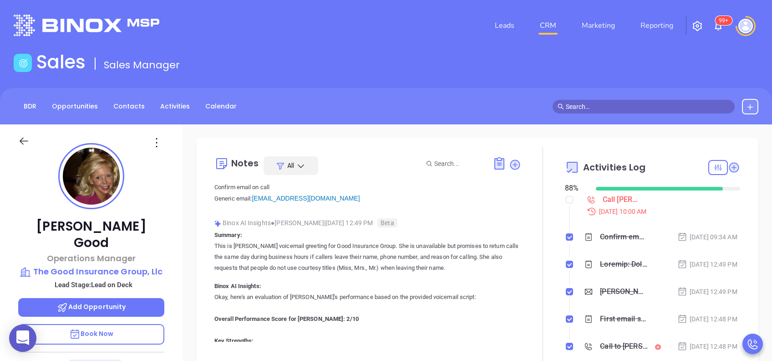
scroll to position [0, 0]
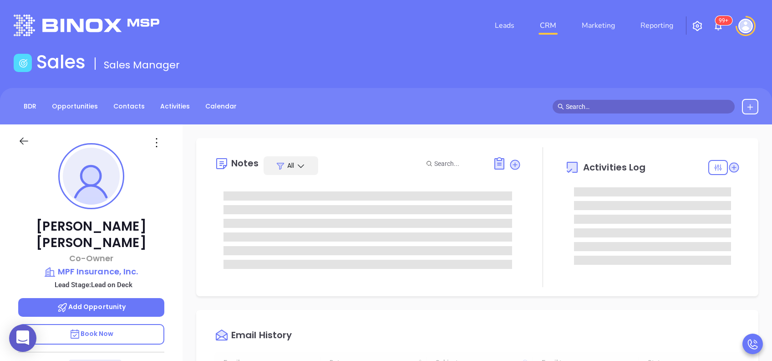
scroll to position [211, 0]
type input "[PERSON_NAME]"
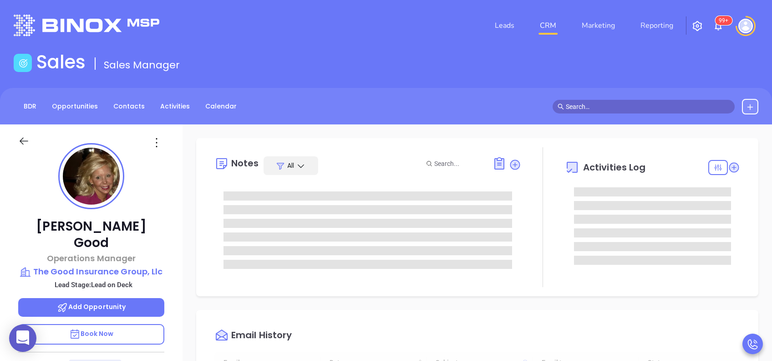
type input "[DATE]"
type input "[PERSON_NAME]"
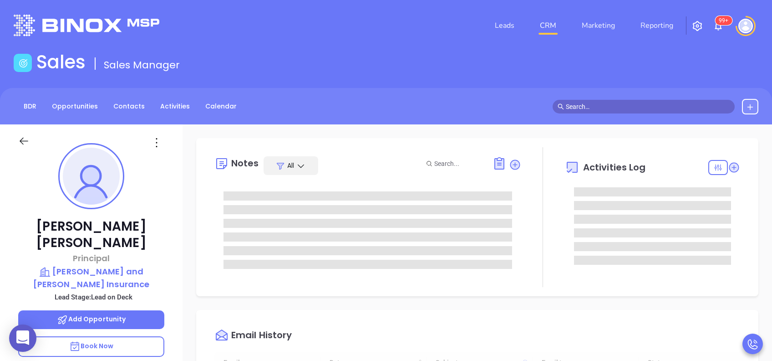
type input "[DATE]"
type input "[PERSON_NAME]"
type input "[DATE]"
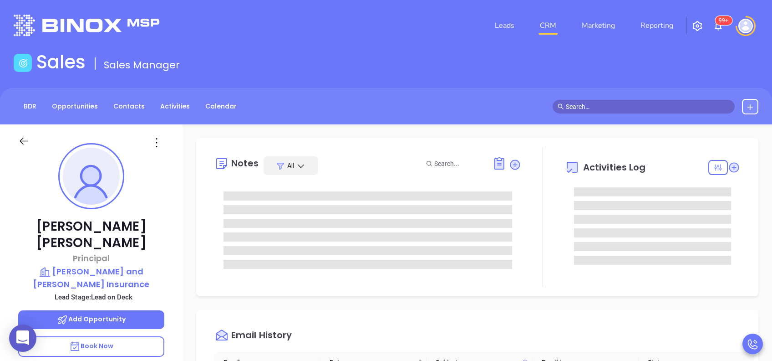
type input "[PERSON_NAME]"
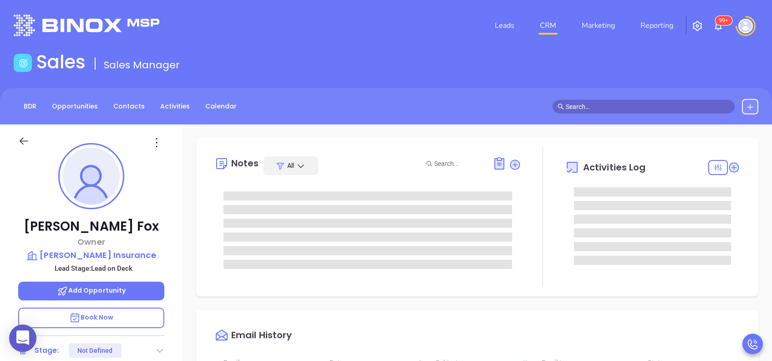
type input "08/29/2025"
type input "[PERSON_NAME]"
type input "[DATE]"
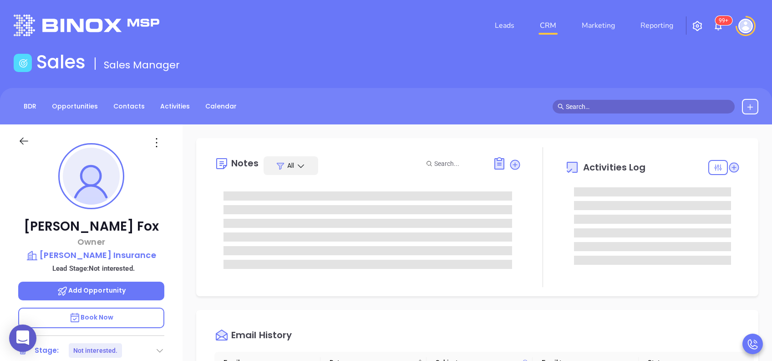
type input "[PERSON_NAME]"
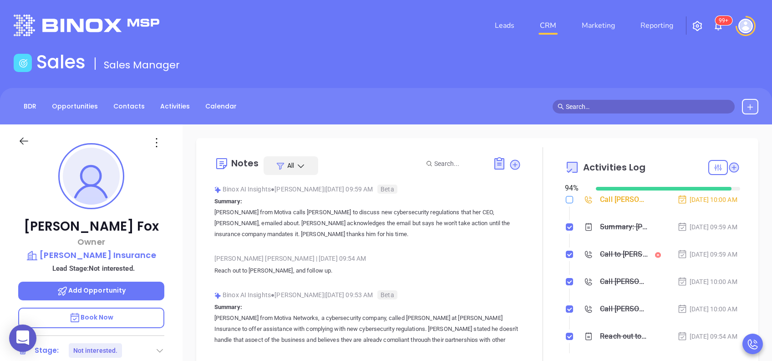
click at [566, 199] on input "checkbox" at bounding box center [569, 199] width 7 height 7
checkbox input "true"
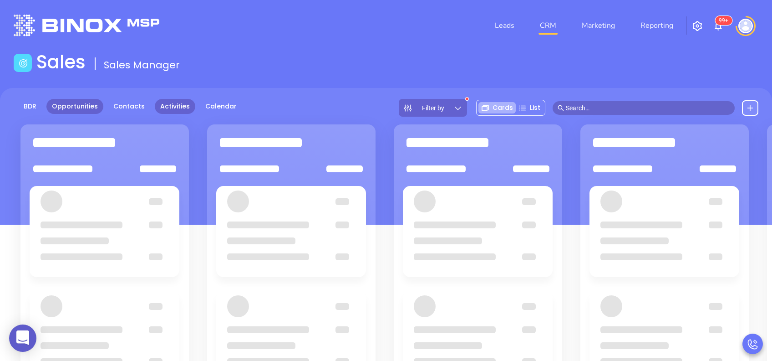
click at [173, 109] on link "Activities" at bounding box center [175, 106] width 41 height 15
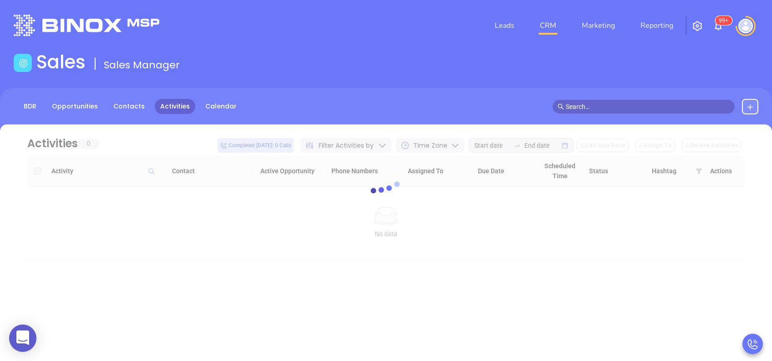
click at [230, 61] on div "Sales Sales Manager" at bounding box center [386, 64] width 756 height 26
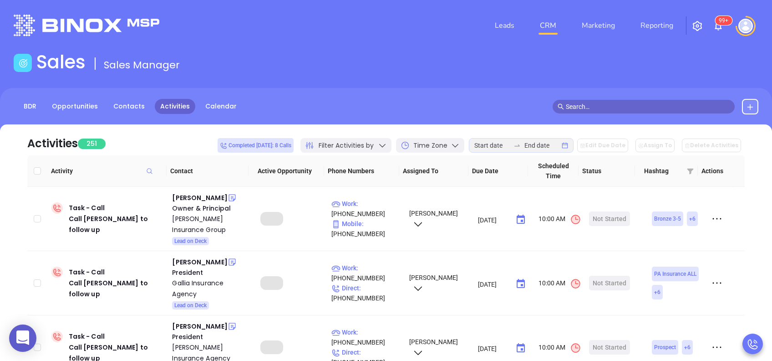
click at [373, 20] on div "Leads CRM Marketing Reporting 99+" at bounding box center [512, 25] width 504 height 33
click at [406, 49] on header "Leads CRM Marketing Reporting 99+ Financial Leads Leads" at bounding box center [386, 25] width 745 height 51
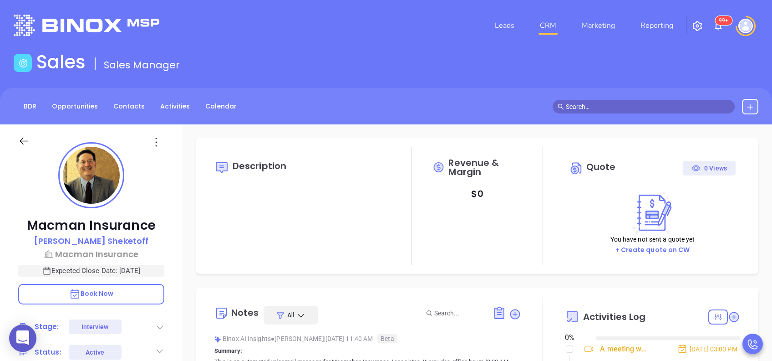
type input "[DATE]"
type input "[PERSON_NAME]"
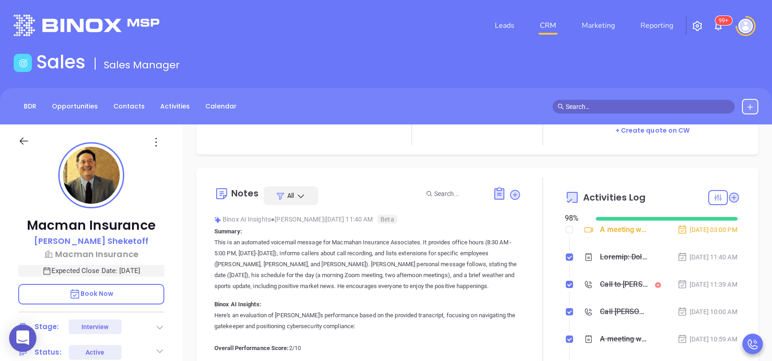
scroll to position [121, 0]
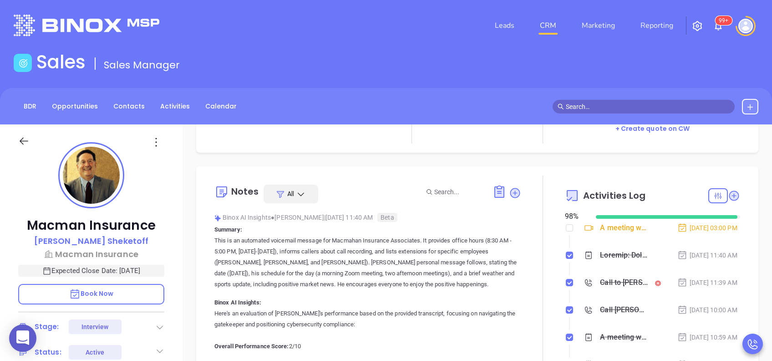
click at [179, 238] on div "Macman Insurance [PERSON_NAME] Macman Insurance Expected Close Date: [DATE] Boo…" at bounding box center [91, 349] width 183 height 451
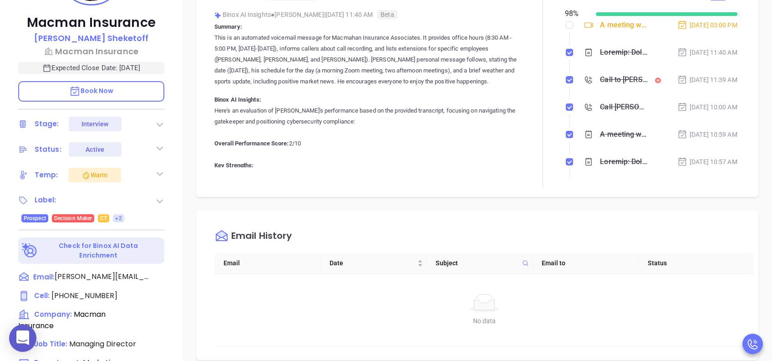
scroll to position [219, 0]
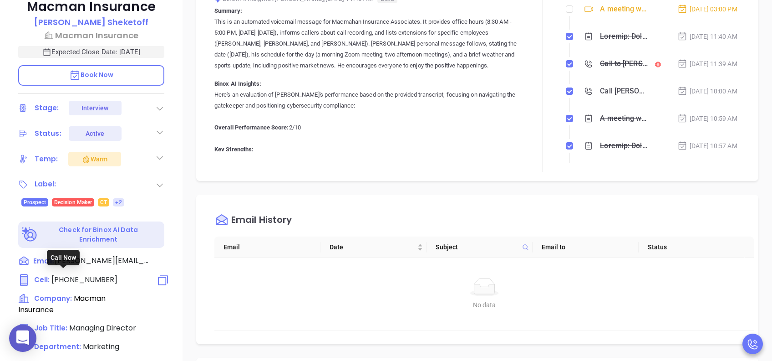
click at [90, 280] on span "[PHONE_NUMBER]" at bounding box center [84, 279] width 66 height 10
type input "[PHONE_NUMBER]"
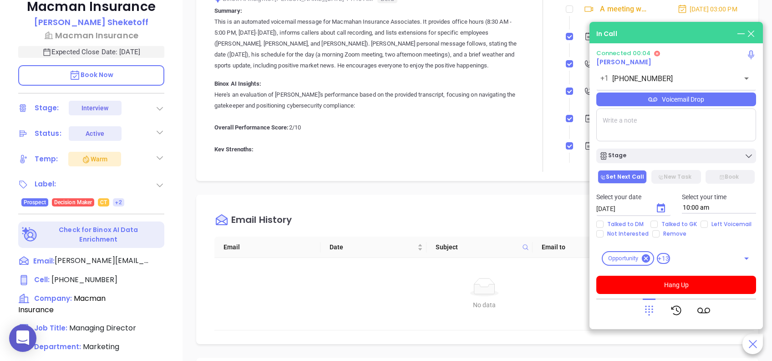
click at [651, 310] on icon at bounding box center [649, 310] width 13 height 13
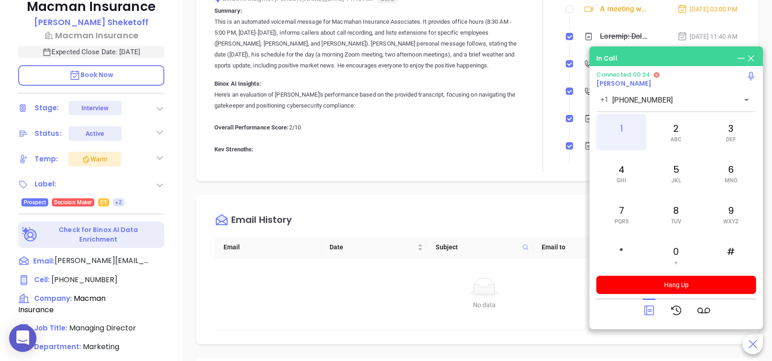
click at [617, 124] on div "1" at bounding box center [622, 132] width 50 height 36
click at [673, 250] on div "0 +" at bounding box center [676, 255] width 50 height 36
click at [617, 125] on div "1" at bounding box center [622, 132] width 50 height 36
click at [392, 71] on p "This is an automated voicemail message for Macmahan Insurance Associates. It pr…" at bounding box center [368, 43] width 307 height 55
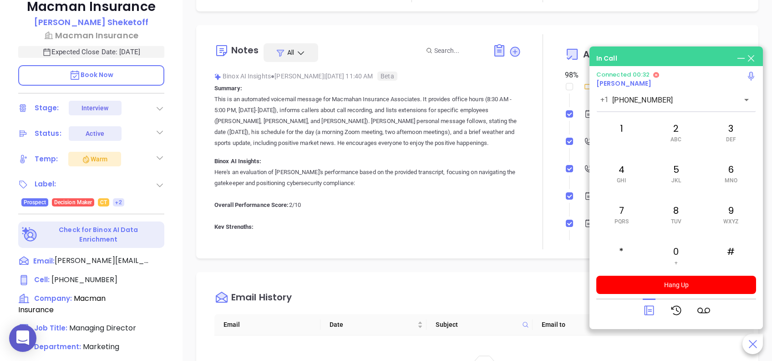
scroll to position [24, 0]
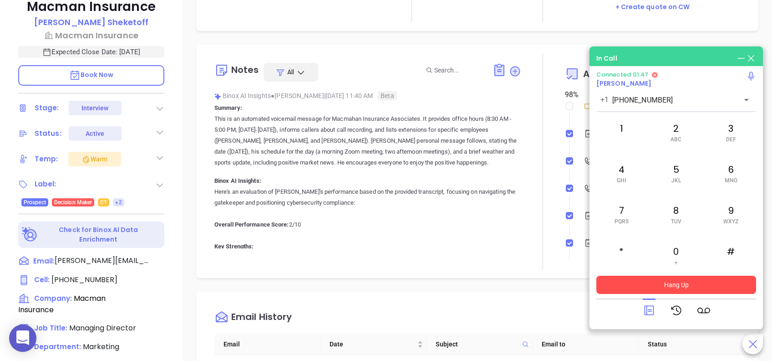
click at [680, 285] on button "Hang Up" at bounding box center [677, 285] width 160 height 18
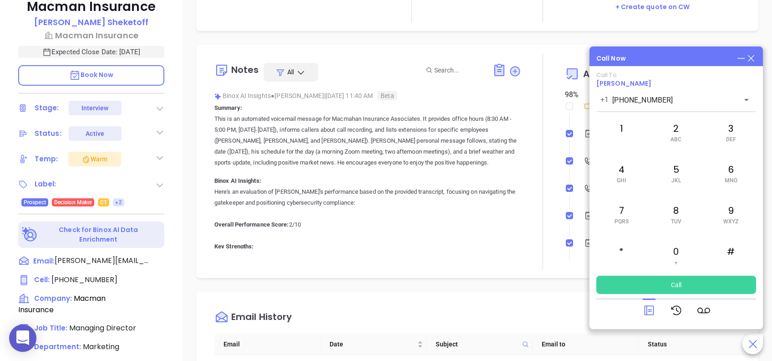
click at [752, 55] on icon at bounding box center [752, 58] width 10 height 10
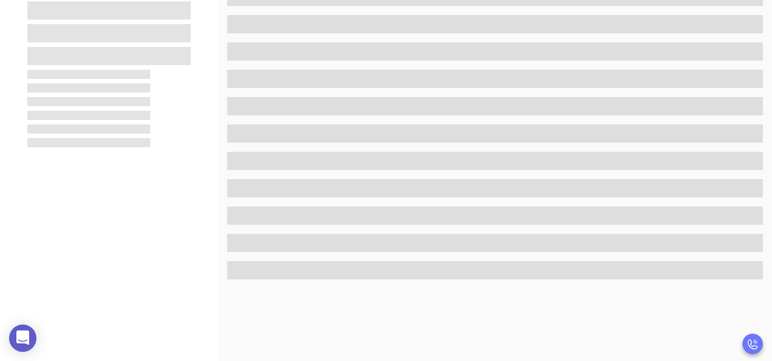
scroll to position [0, 0]
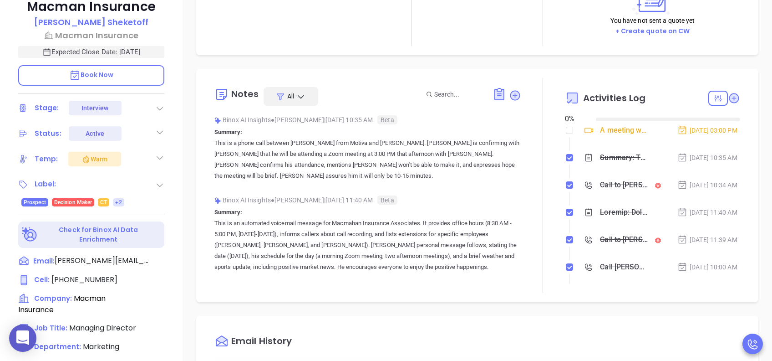
type input "[DATE]"
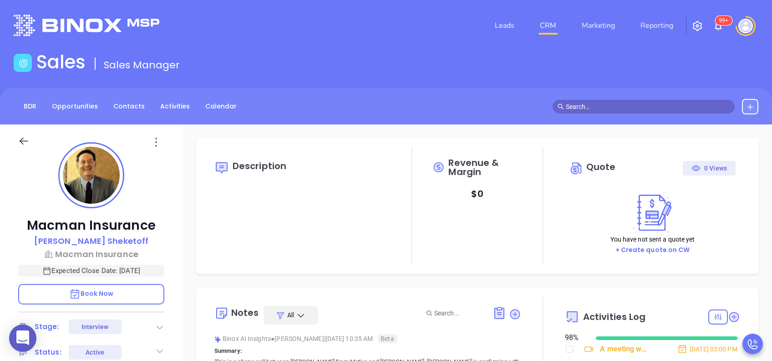
scroll to position [238, 0]
type input "[PERSON_NAME]"
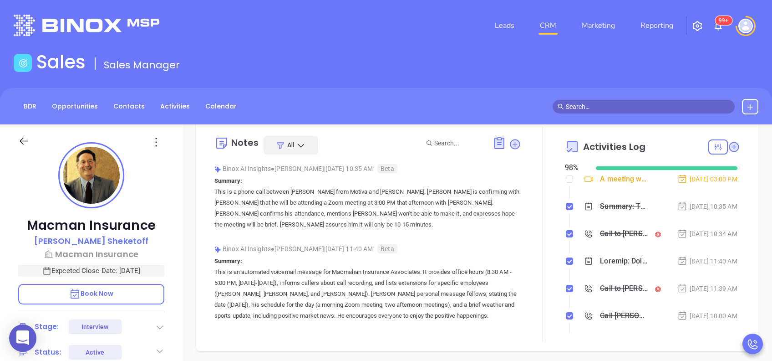
scroll to position [194, 0]
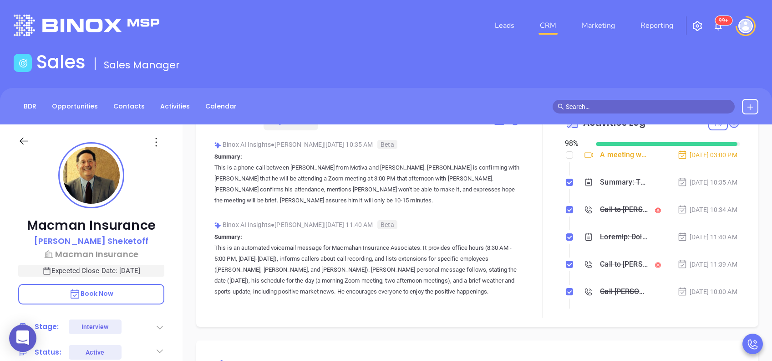
click at [364, 295] on p "This is an automated voicemail message for Macmahan Insurance Associates. It pr…" at bounding box center [368, 269] width 307 height 55
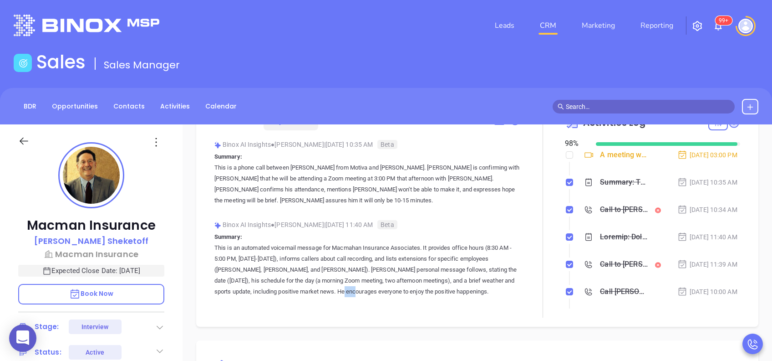
click at [364, 295] on p "This is an automated voicemail message for Macmahan Insurance Associates. It pr…" at bounding box center [368, 269] width 307 height 55
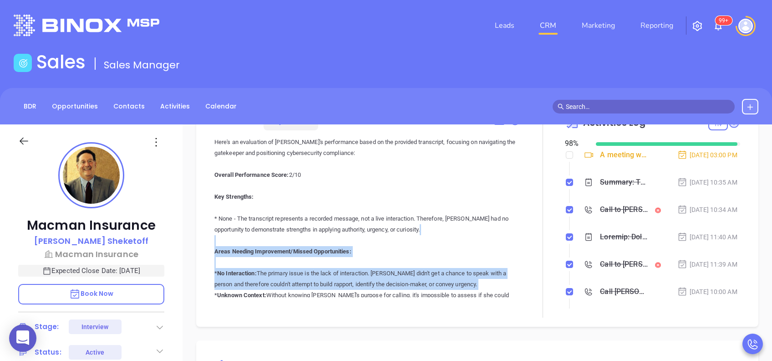
click at [364, 295] on p "Here's an evaluation of [PERSON_NAME]'s performance based on the provided trans…" at bounding box center [368, 355] width 307 height 437
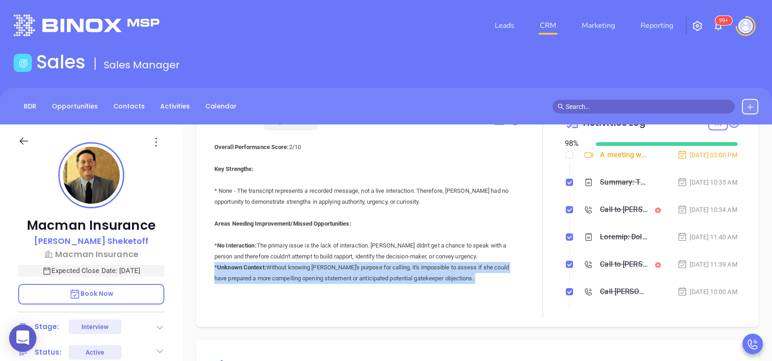
click at [364, 295] on p "Here's an evaluation of [PERSON_NAME]'s performance based on the provided trans…" at bounding box center [368, 327] width 307 height 437
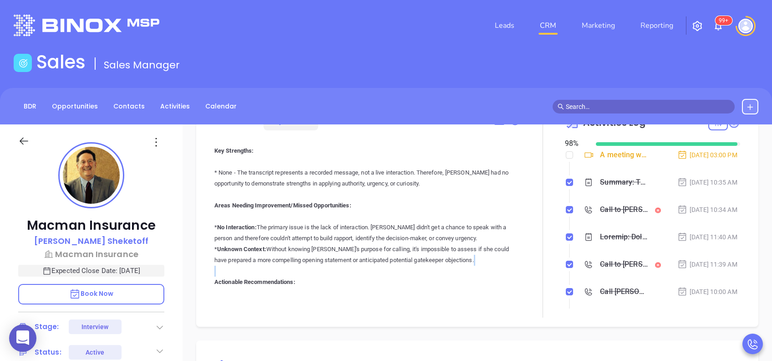
click at [364, 295] on p "Here's an evaluation of [PERSON_NAME]'s performance based on the provided trans…" at bounding box center [368, 309] width 307 height 437
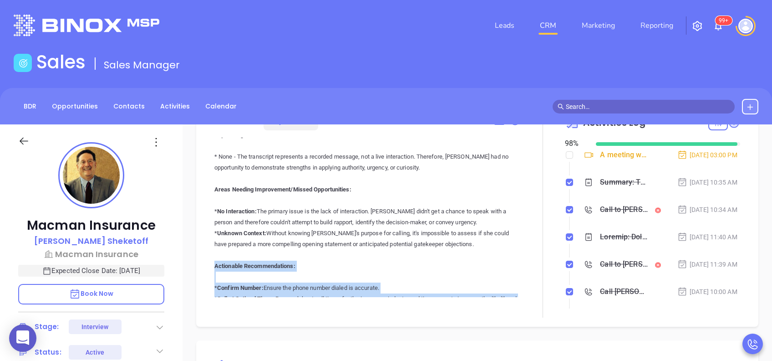
click at [364, 295] on p "Here's an evaluation of [PERSON_NAME]'s performance based on the provided trans…" at bounding box center [368, 293] width 307 height 437
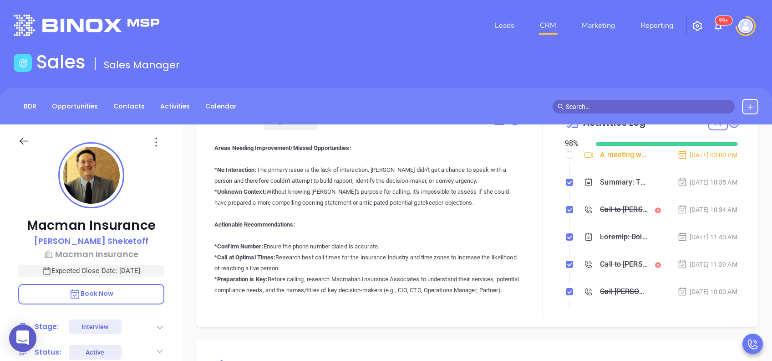
drag, startPoint x: 364, startPoint y: 295, endPoint x: 440, endPoint y: 161, distance: 153.8
click at [440, 161] on p "Here's an evaluation of [PERSON_NAME]'s performance based on the provided trans…" at bounding box center [368, 251] width 307 height 437
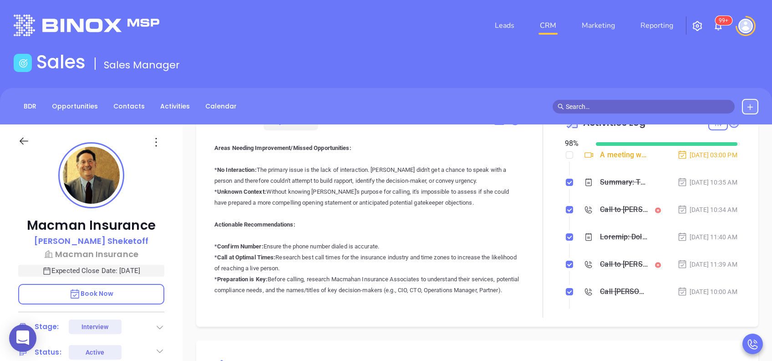
click at [442, 165] on p "Here's an evaluation of [PERSON_NAME]'s performance based on the provided trans…" at bounding box center [368, 251] width 307 height 437
click at [443, 166] on p "Here's an evaluation of [PERSON_NAME]'s performance based on the provided trans…" at bounding box center [368, 251] width 307 height 437
click at [440, 165] on p "Here's an evaluation of [PERSON_NAME]'s performance based on the provided trans…" at bounding box center [368, 251] width 307 height 437
